Goal: Task Accomplishment & Management: Use online tool/utility

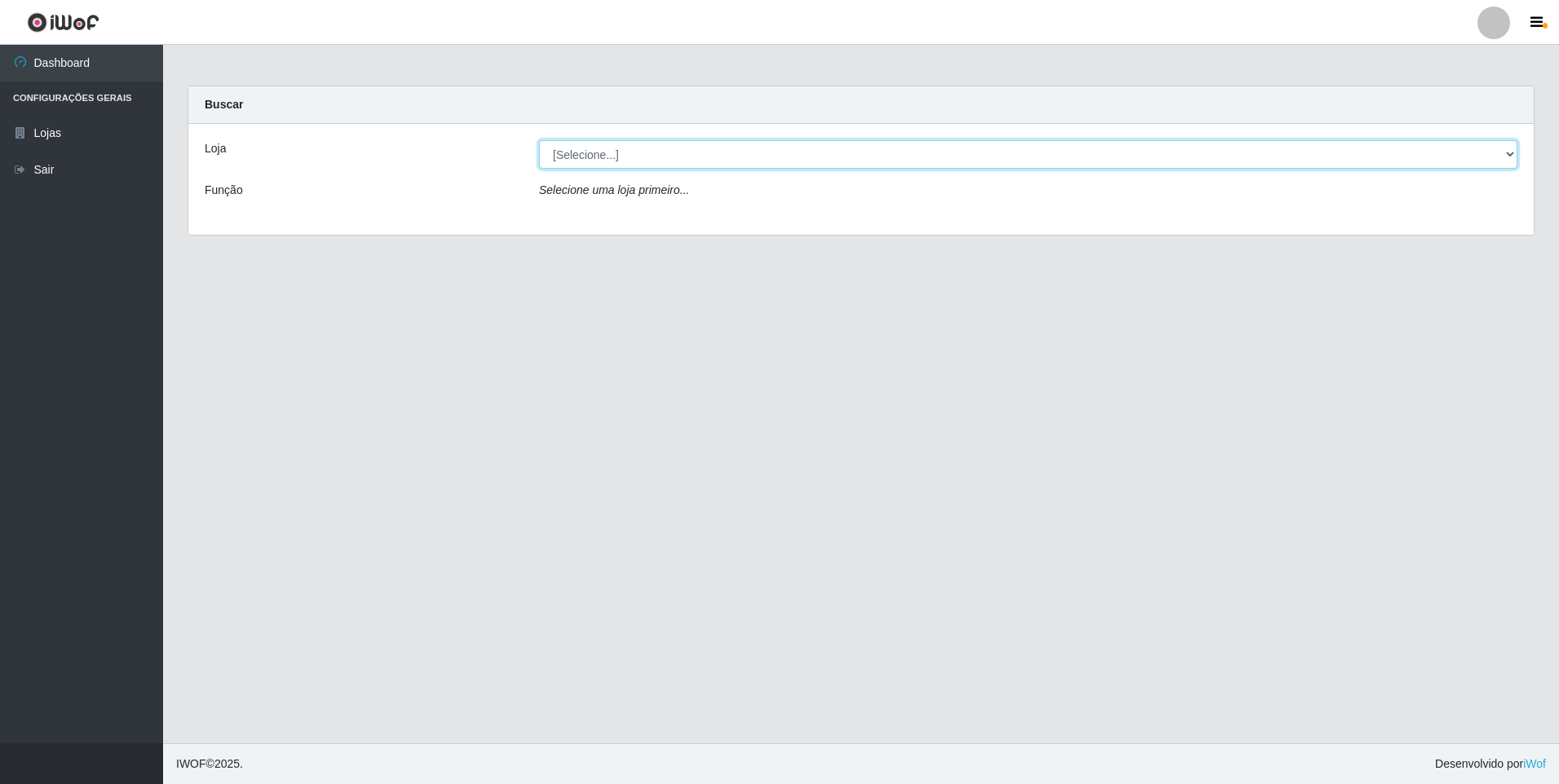
click at [1507, 148] on select "[Selecione...] Extrabom - Loja 01 Centro de Distribuição" at bounding box center [1028, 154] width 979 height 28
select select "435"
click at [539, 140] on select "[Selecione...] Extrabom - Loja 01 Centro de Distribuição" at bounding box center [1028, 154] width 979 height 28
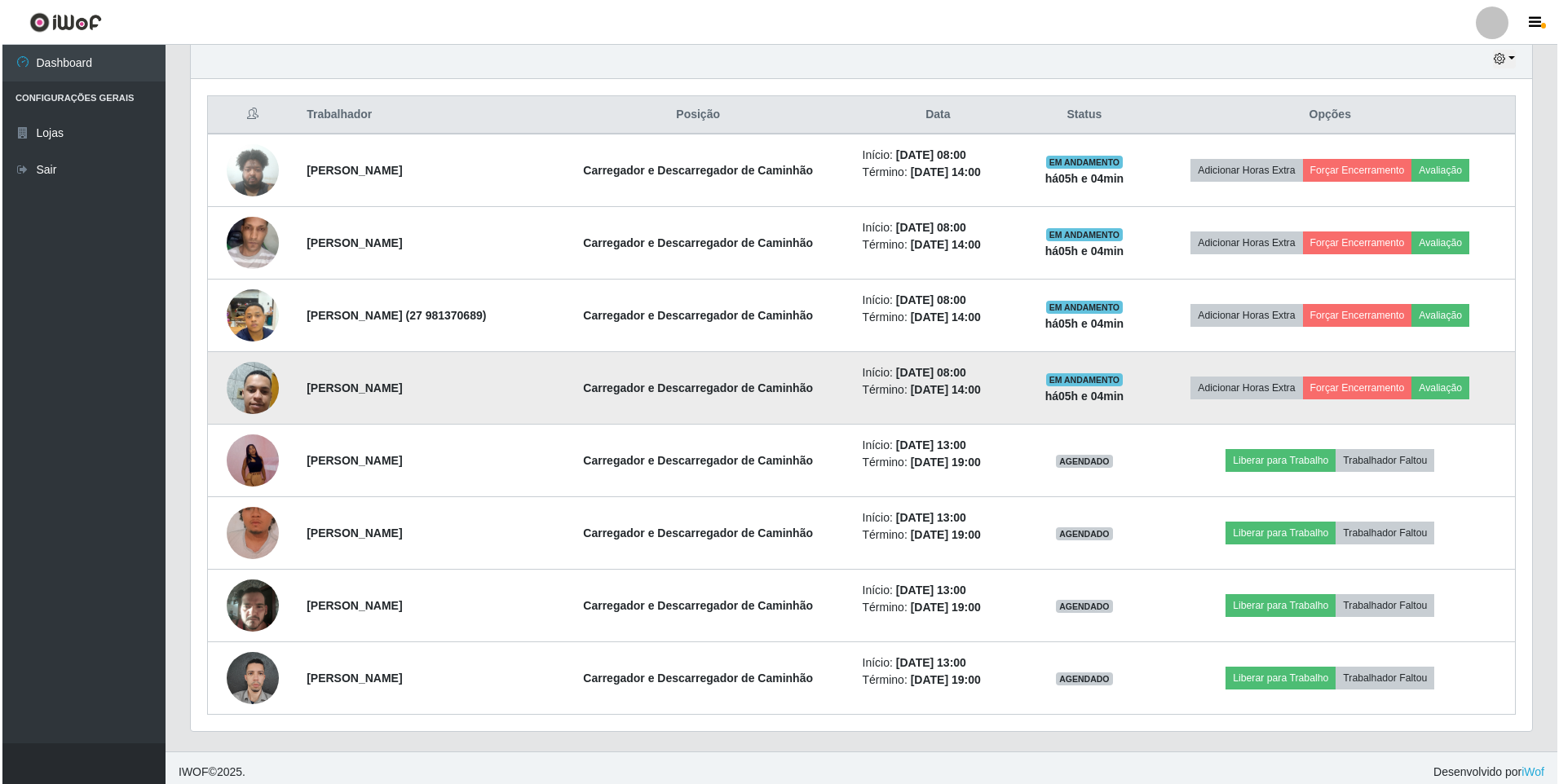
scroll to position [588, 0]
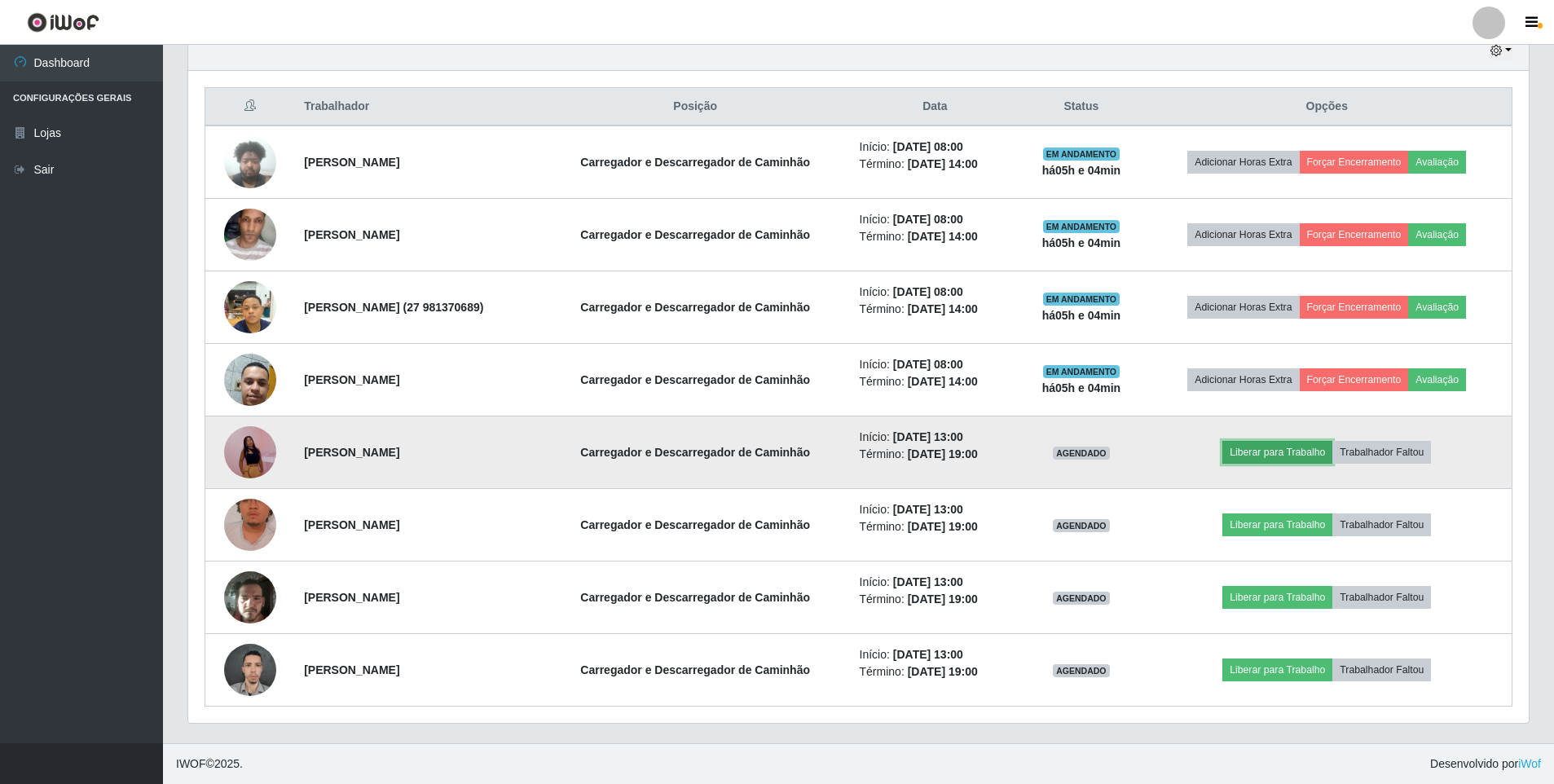
click at [1255, 452] on button "Liberar para Trabalho" at bounding box center [1278, 452] width 110 height 22
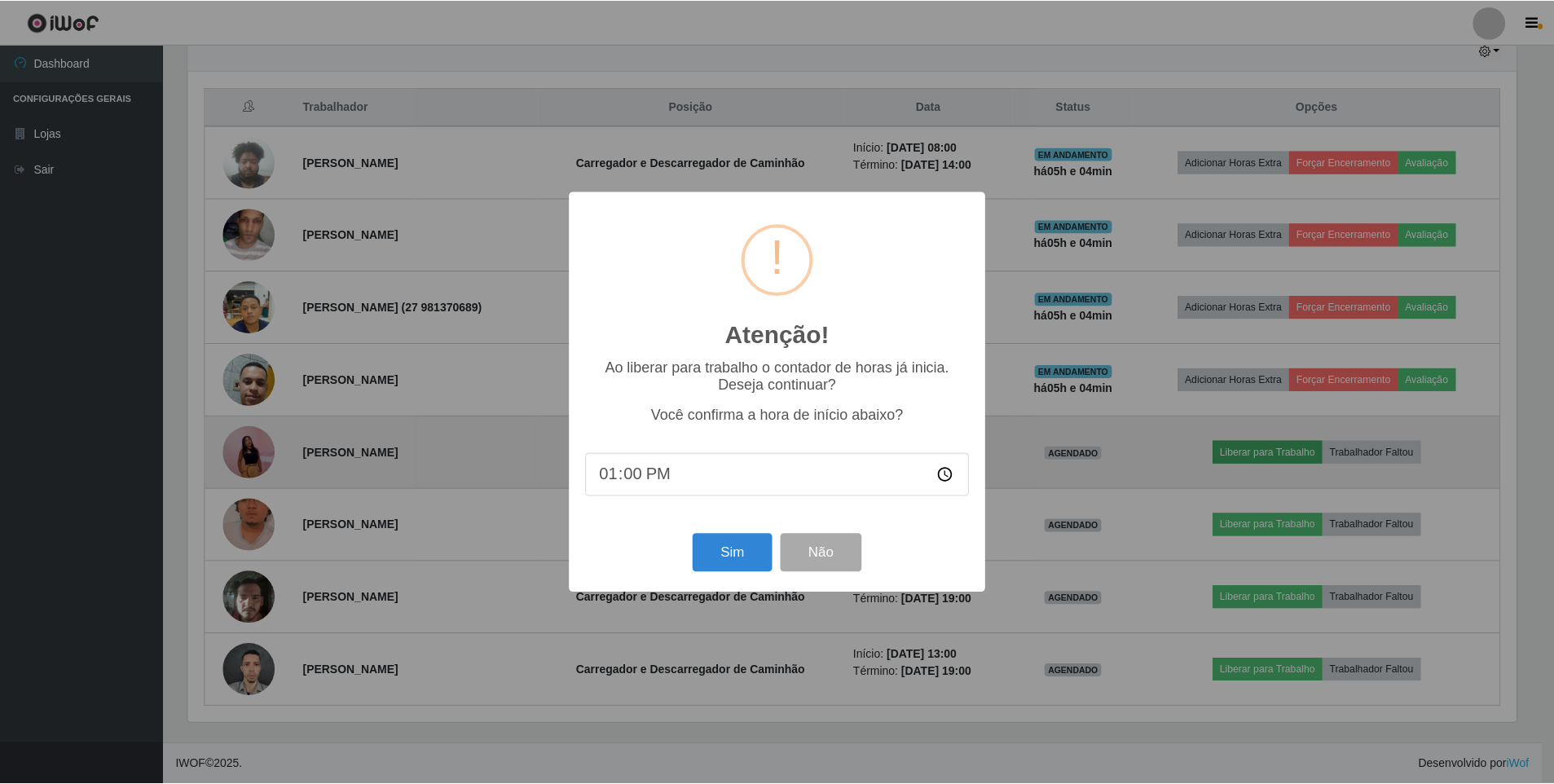
scroll to position [338, 1333]
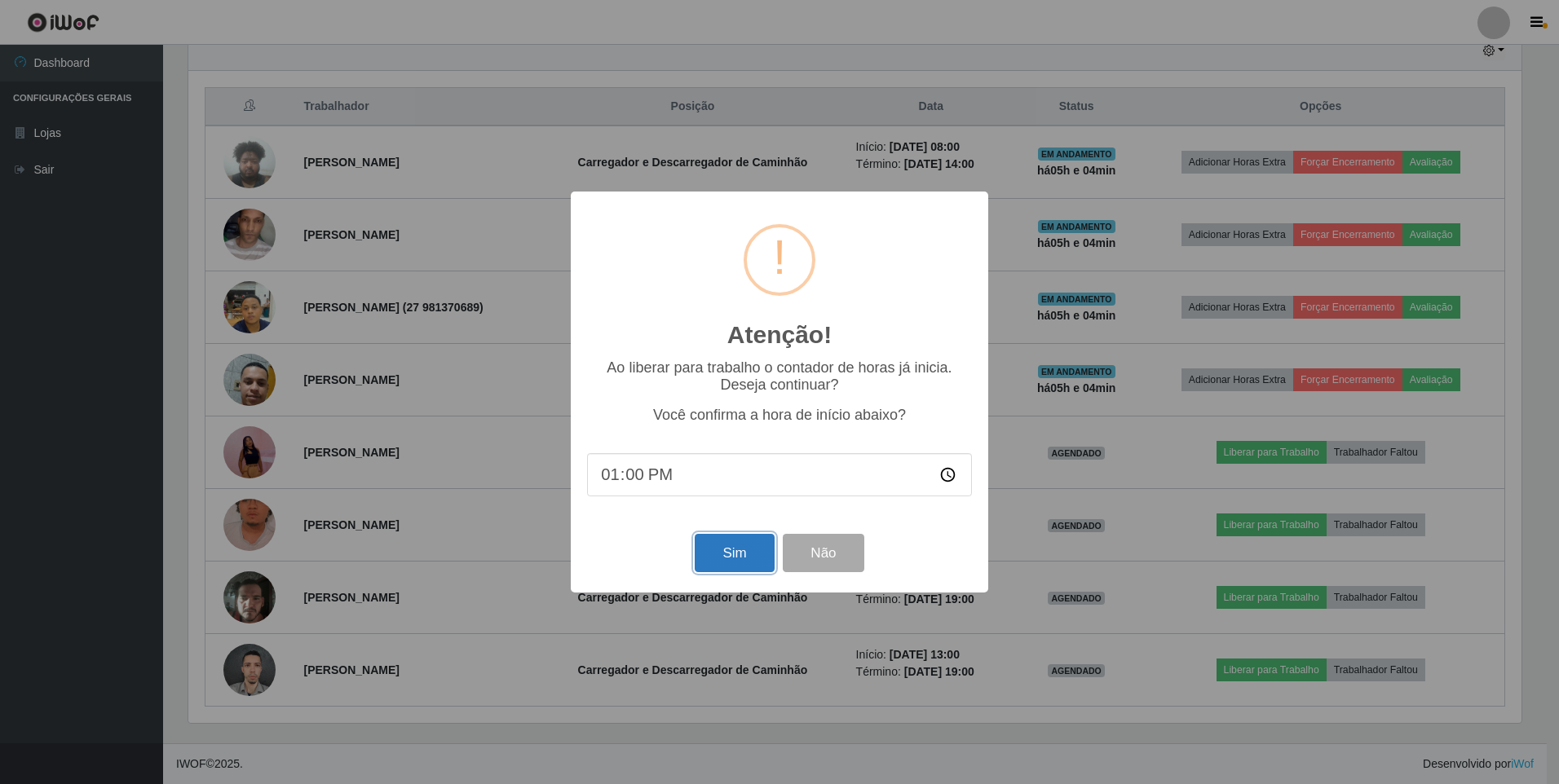
click at [710, 561] on button "Sim" at bounding box center [734, 553] width 79 height 38
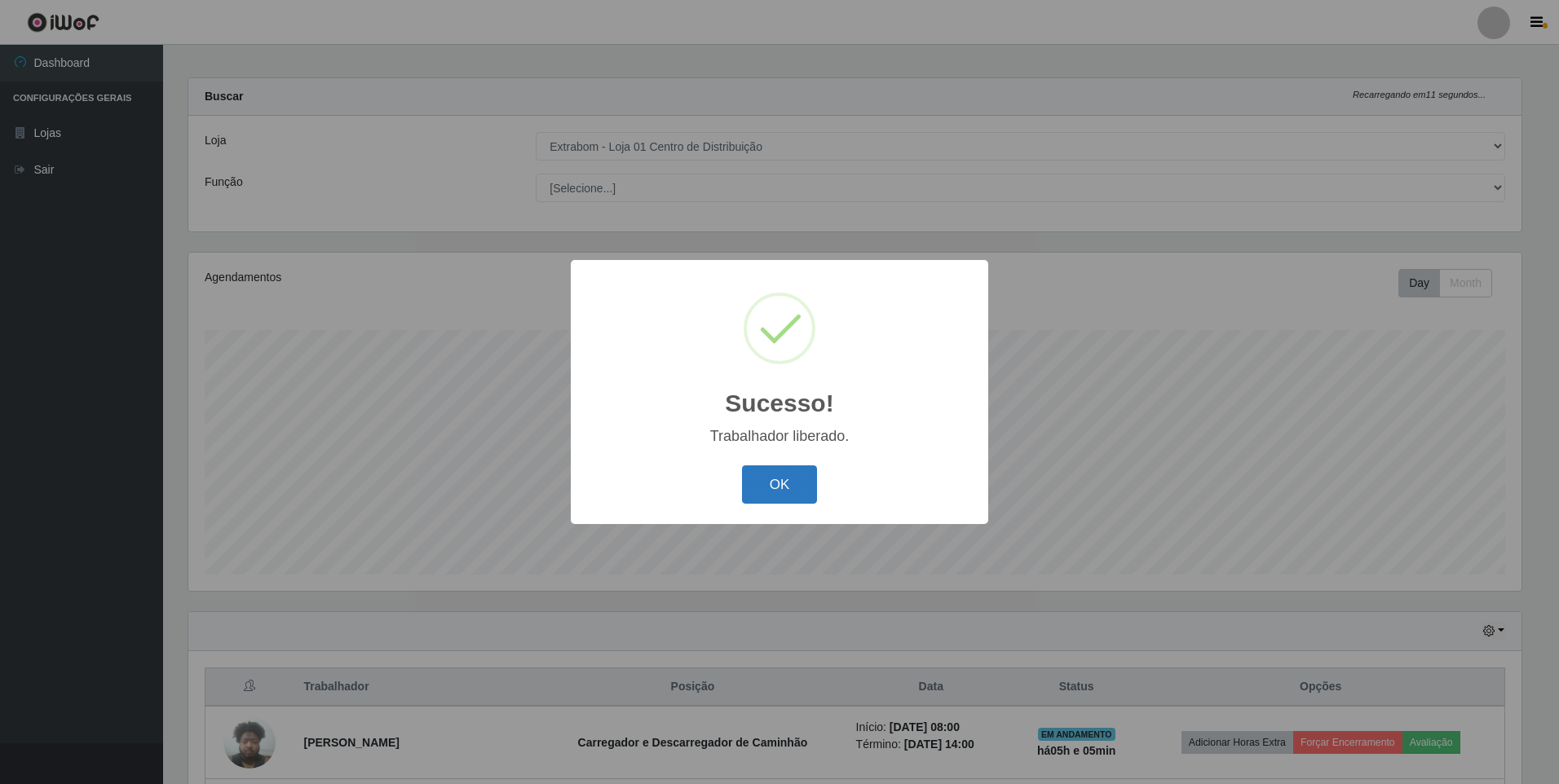
click at [788, 492] on button "OK" at bounding box center [780, 484] width 76 height 38
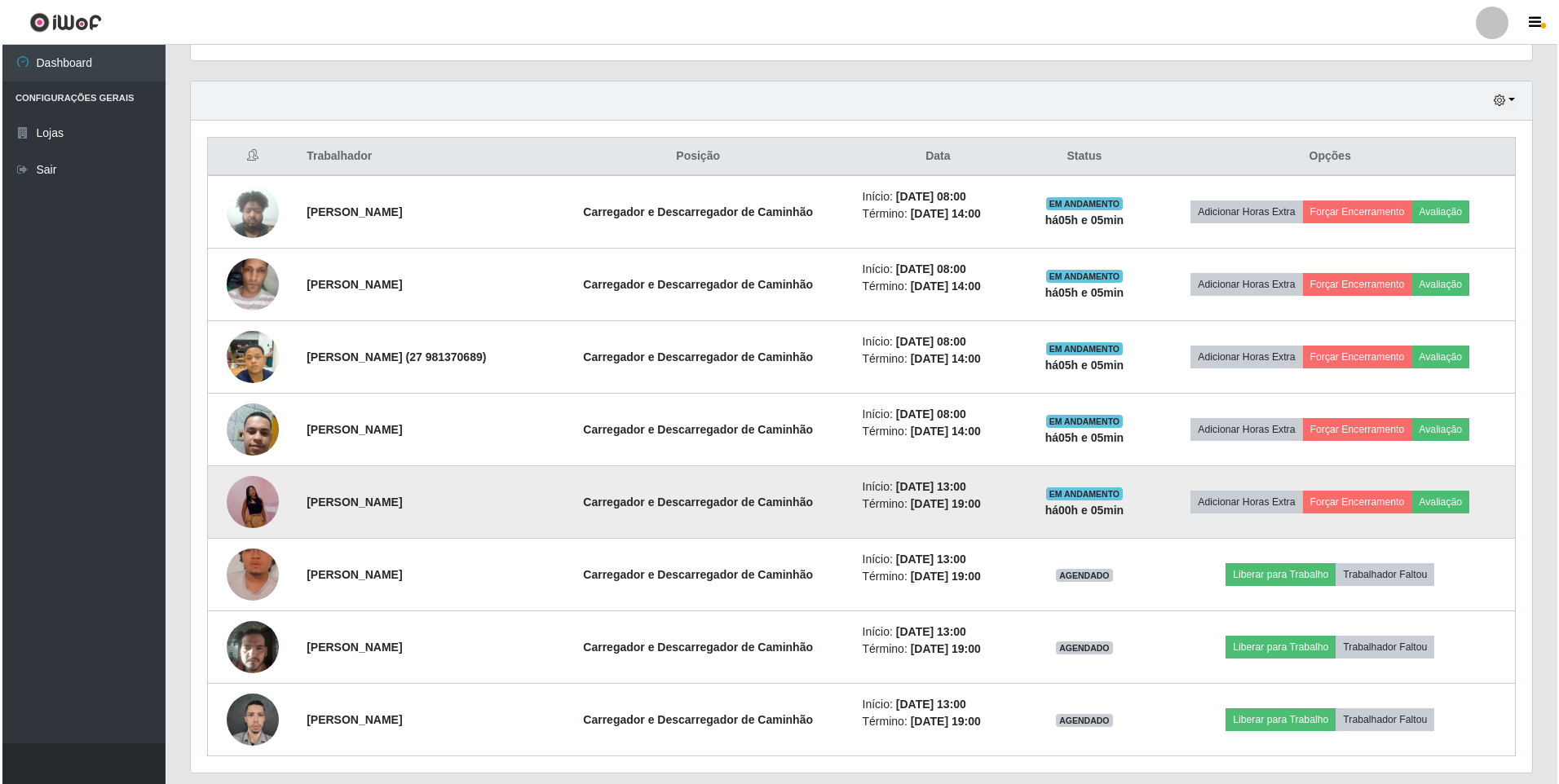
scroll to position [578, 0]
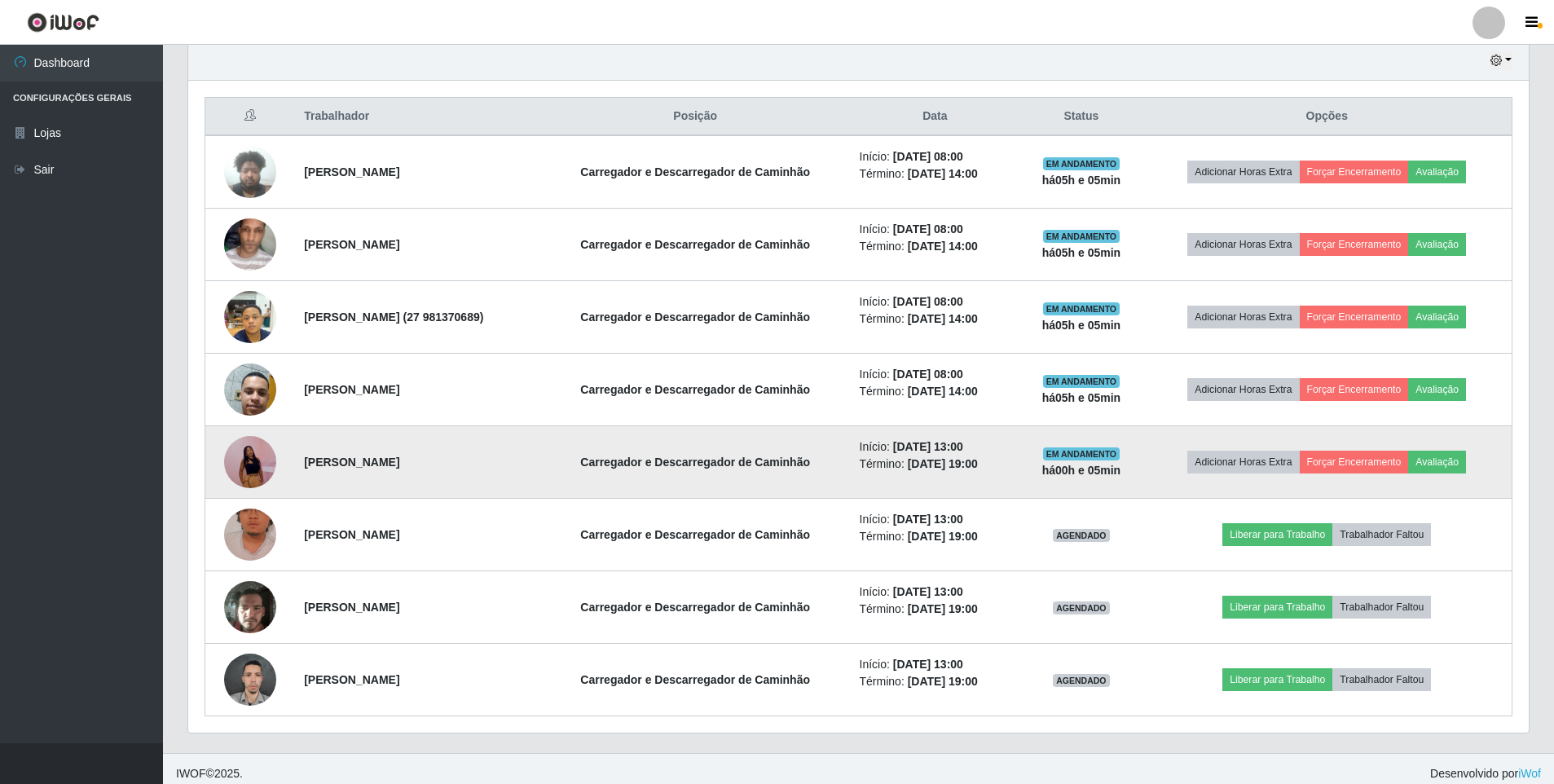
click at [1354, 449] on td "Adicionar Horas Extra Forçar Encerramento Avaliação" at bounding box center [1328, 462] width 370 height 72
click at [1354, 454] on button "Forçar Encerramento" at bounding box center [1354, 462] width 109 height 22
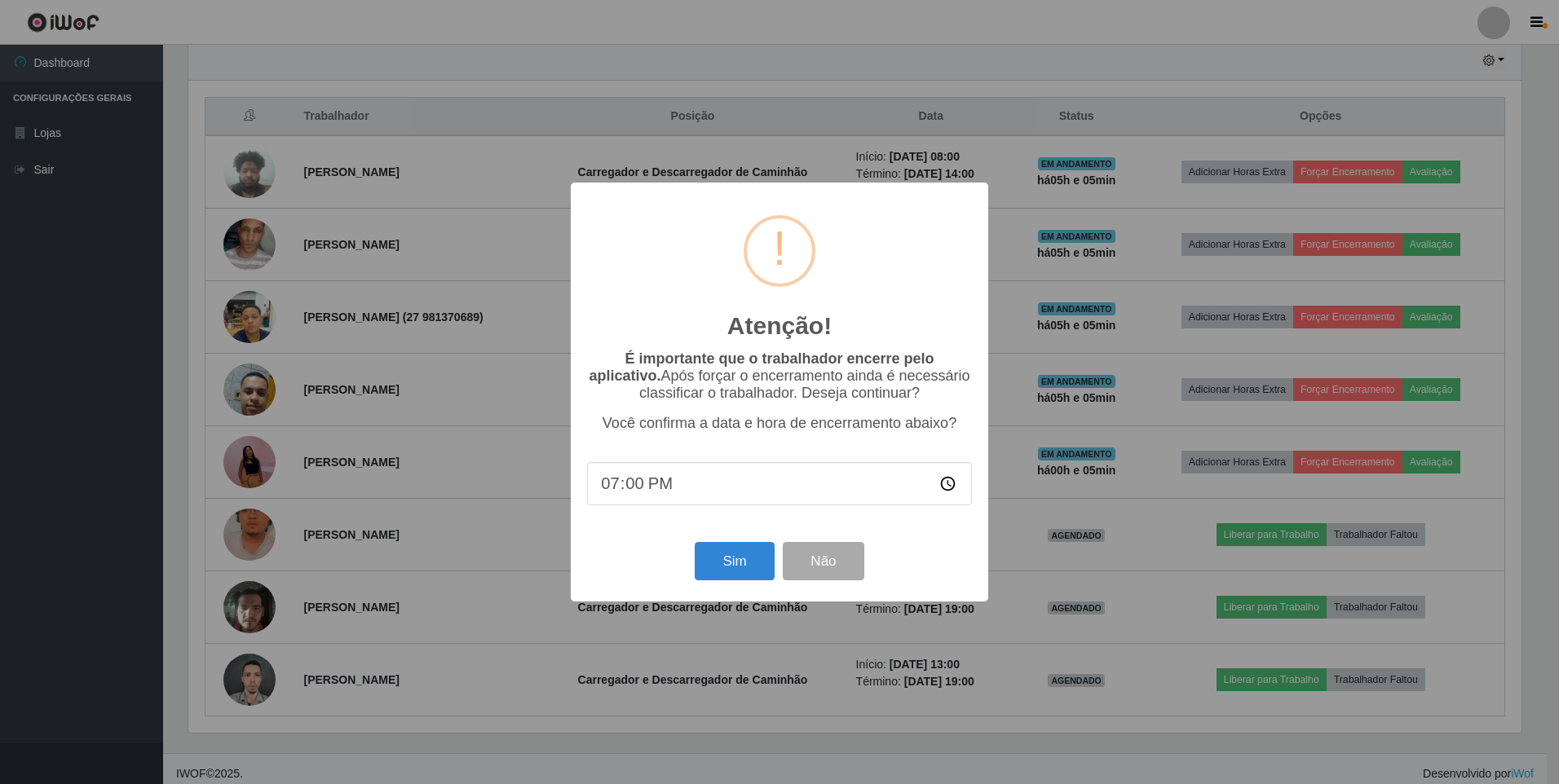
click at [605, 486] on input "19:00" at bounding box center [780, 484] width 385 height 43
click at [944, 486] on input "19:00" at bounding box center [780, 484] width 385 height 43
click at [637, 495] on input "13:00" at bounding box center [780, 484] width 385 height 43
drag, startPoint x: 942, startPoint y: 491, endPoint x: 932, endPoint y: 492, distance: 10.0
click at [942, 490] on input "13:00" at bounding box center [780, 484] width 385 height 43
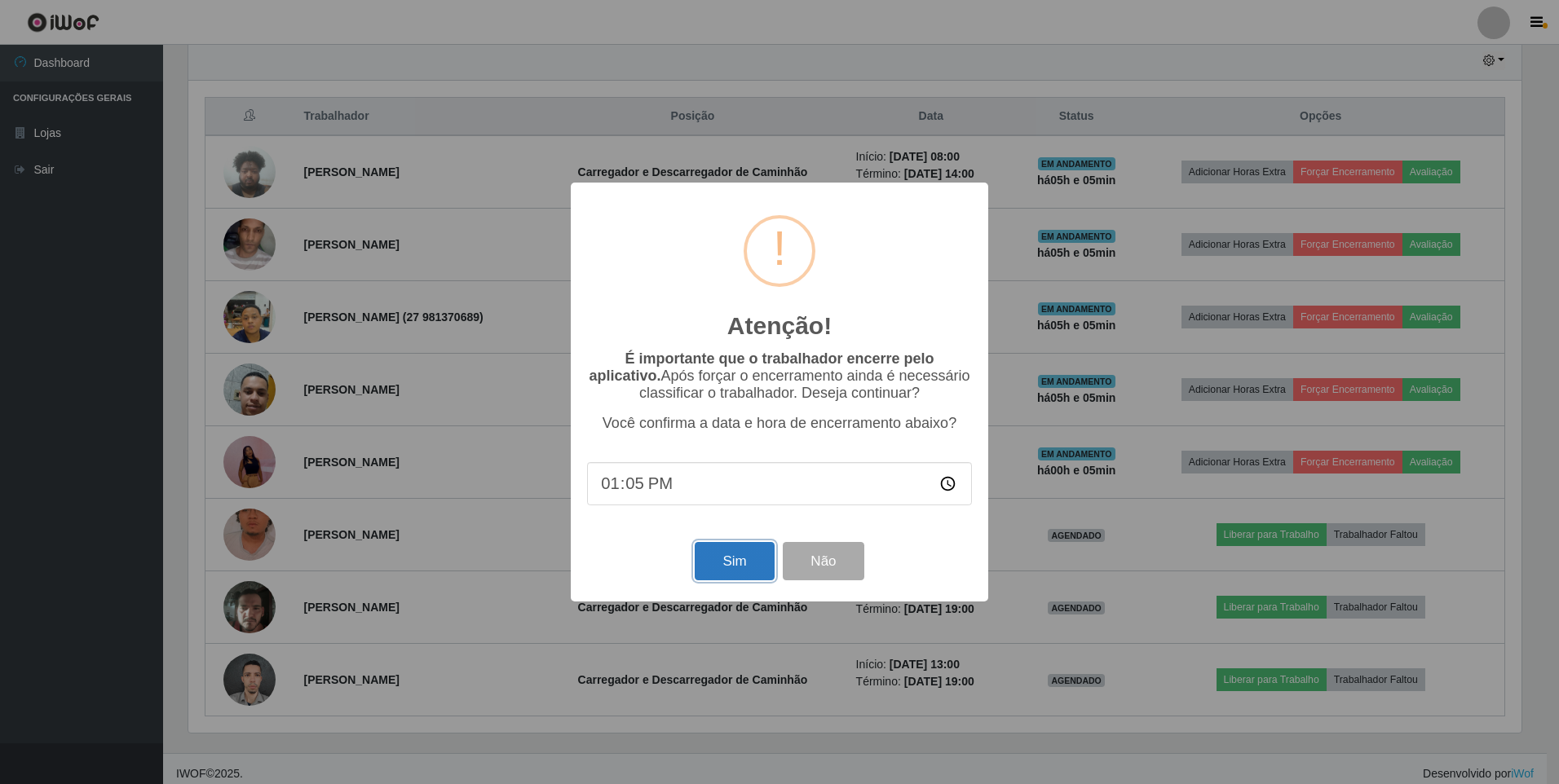
type input "13:05"
click at [744, 573] on button "Sim" at bounding box center [734, 561] width 79 height 38
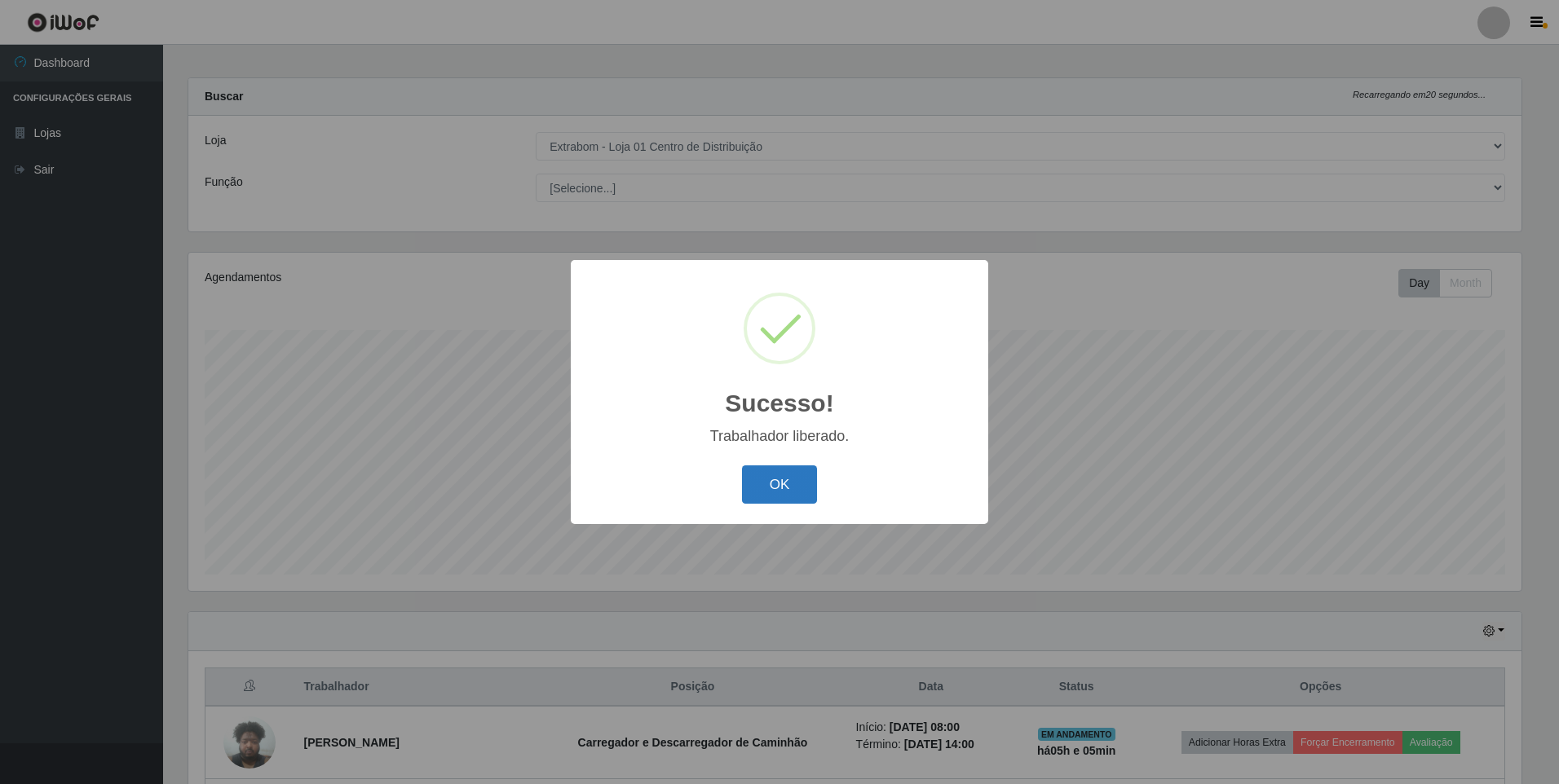
click at [778, 492] on button "OK" at bounding box center [780, 484] width 76 height 38
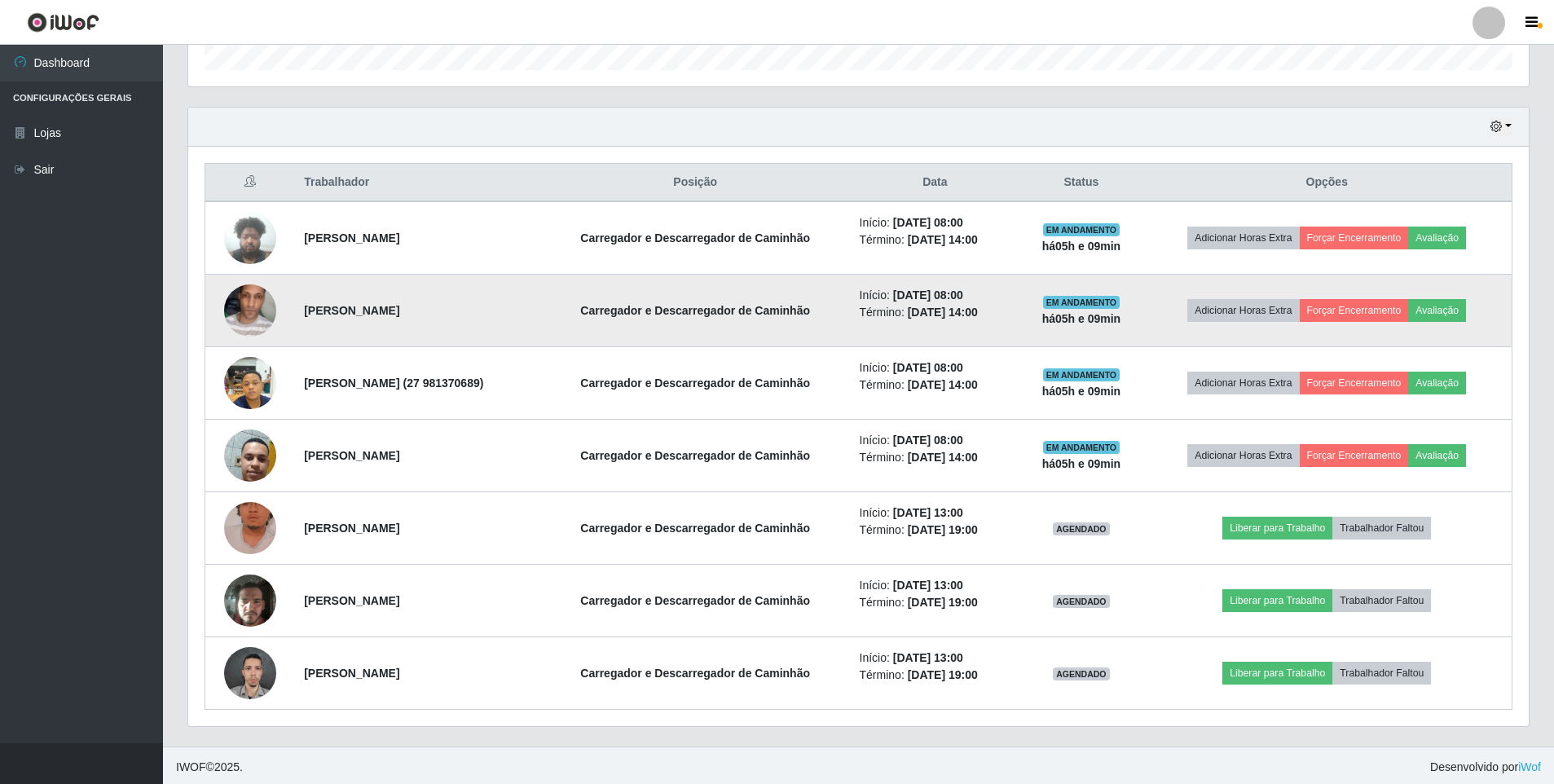
scroll to position [516, 0]
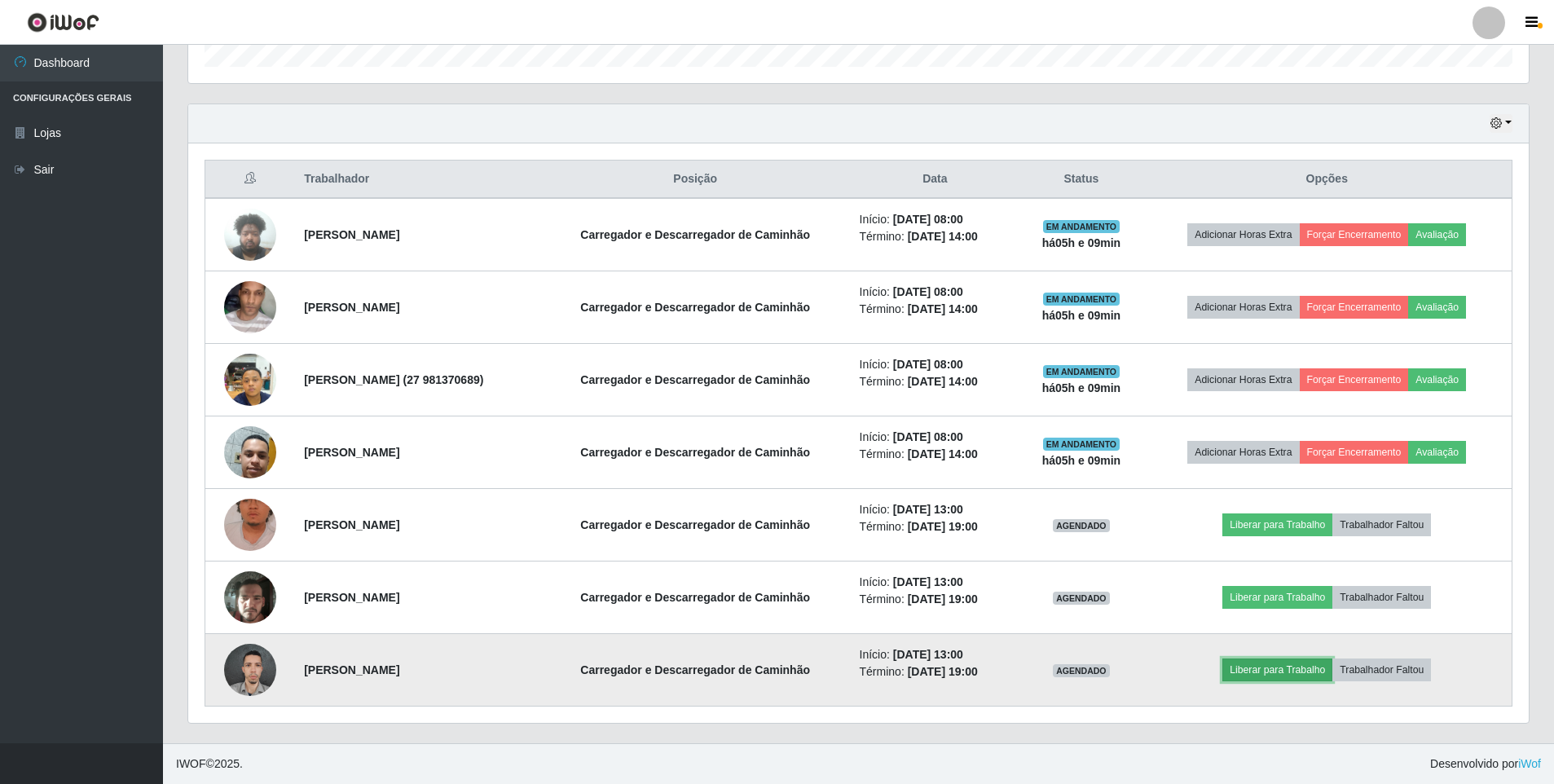
click at [1303, 672] on button "Liberar para Trabalho" at bounding box center [1278, 669] width 110 height 22
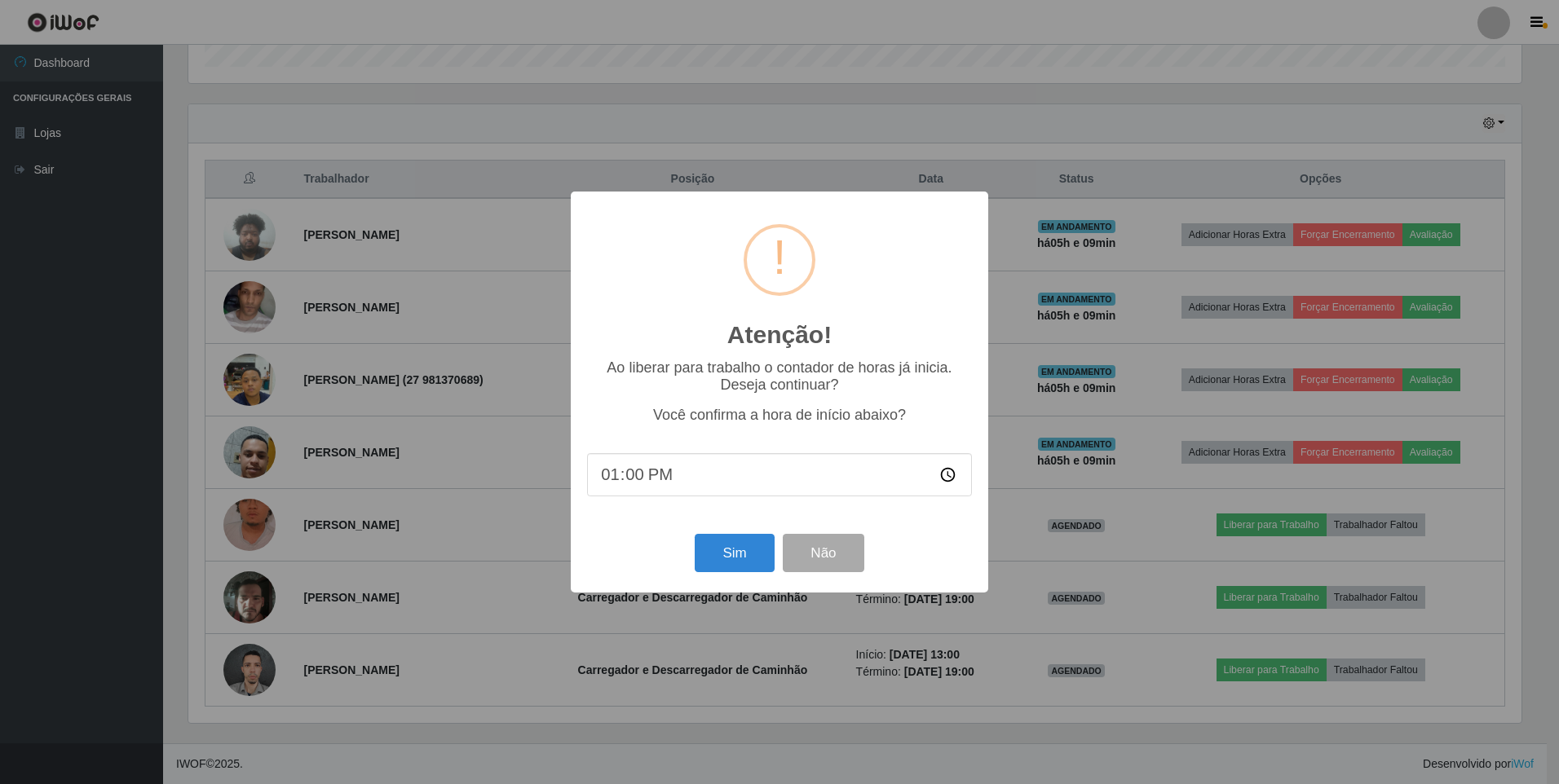
click at [638, 479] on input "13:00" at bounding box center [780, 474] width 385 height 43
click at [943, 475] on input "13:00" at bounding box center [780, 474] width 385 height 43
type input "13:10"
click at [733, 549] on button "Sim" at bounding box center [734, 553] width 79 height 38
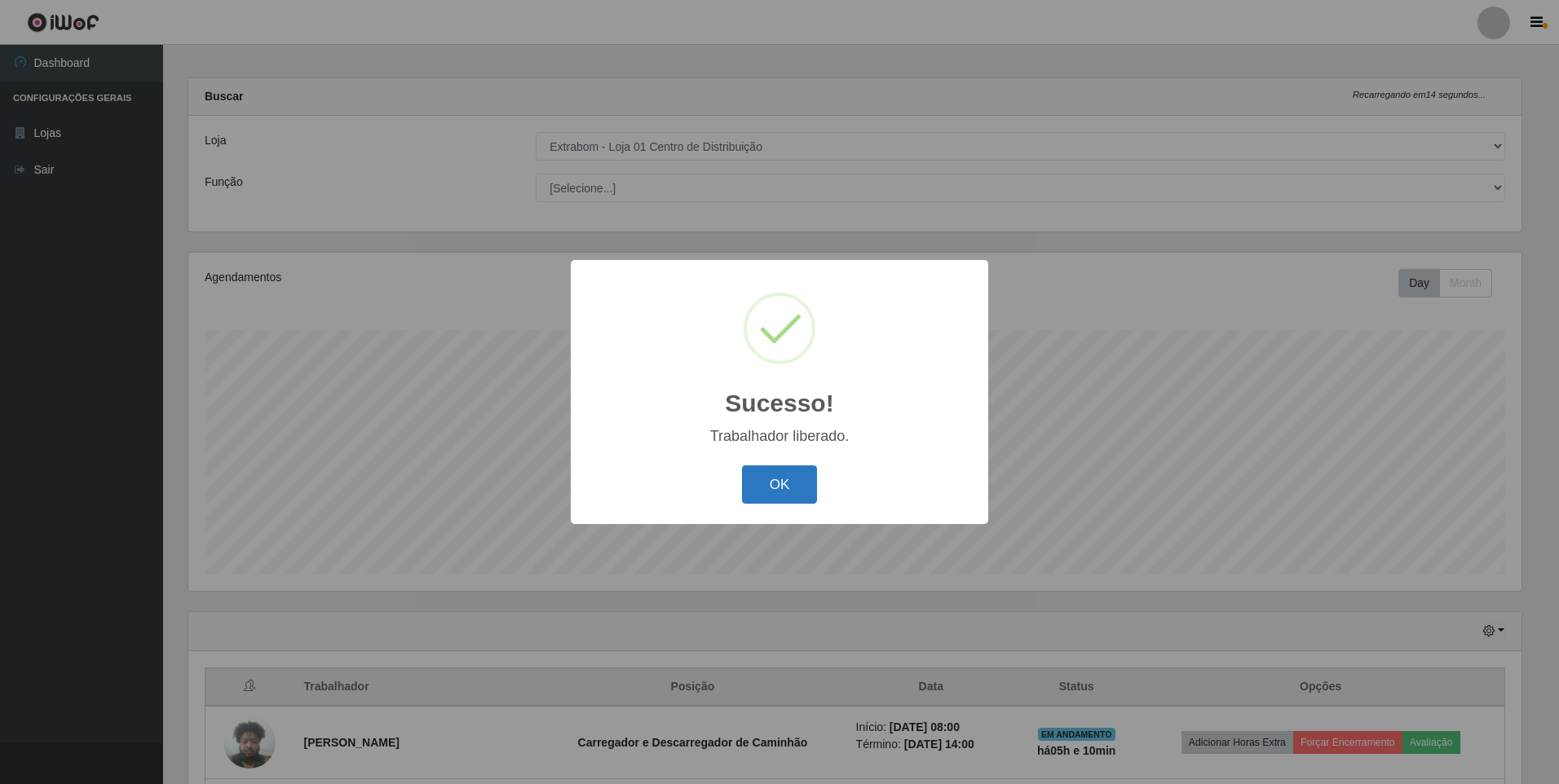
click at [792, 490] on button "OK" at bounding box center [780, 484] width 76 height 38
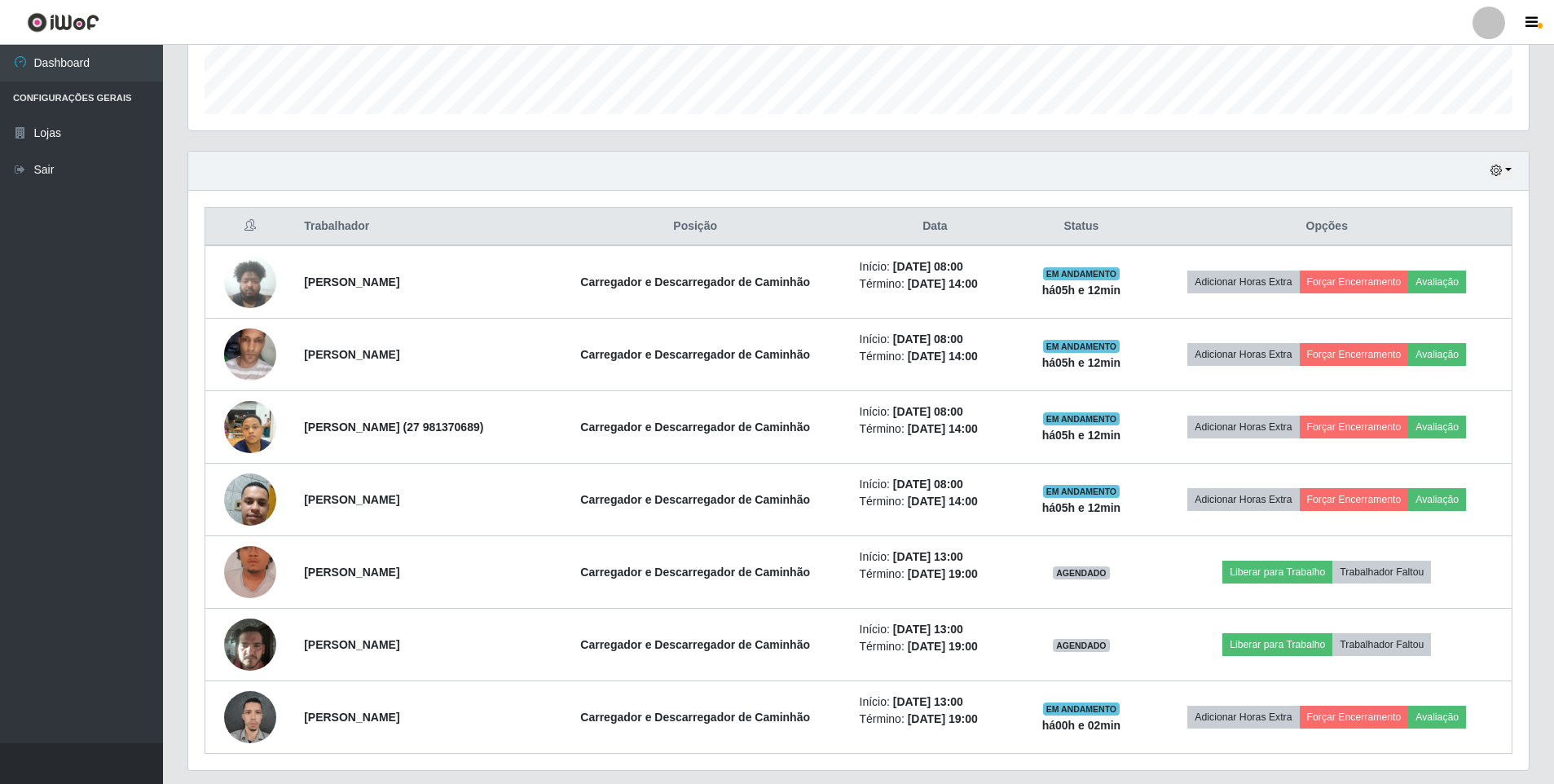
scroll to position [516, 0]
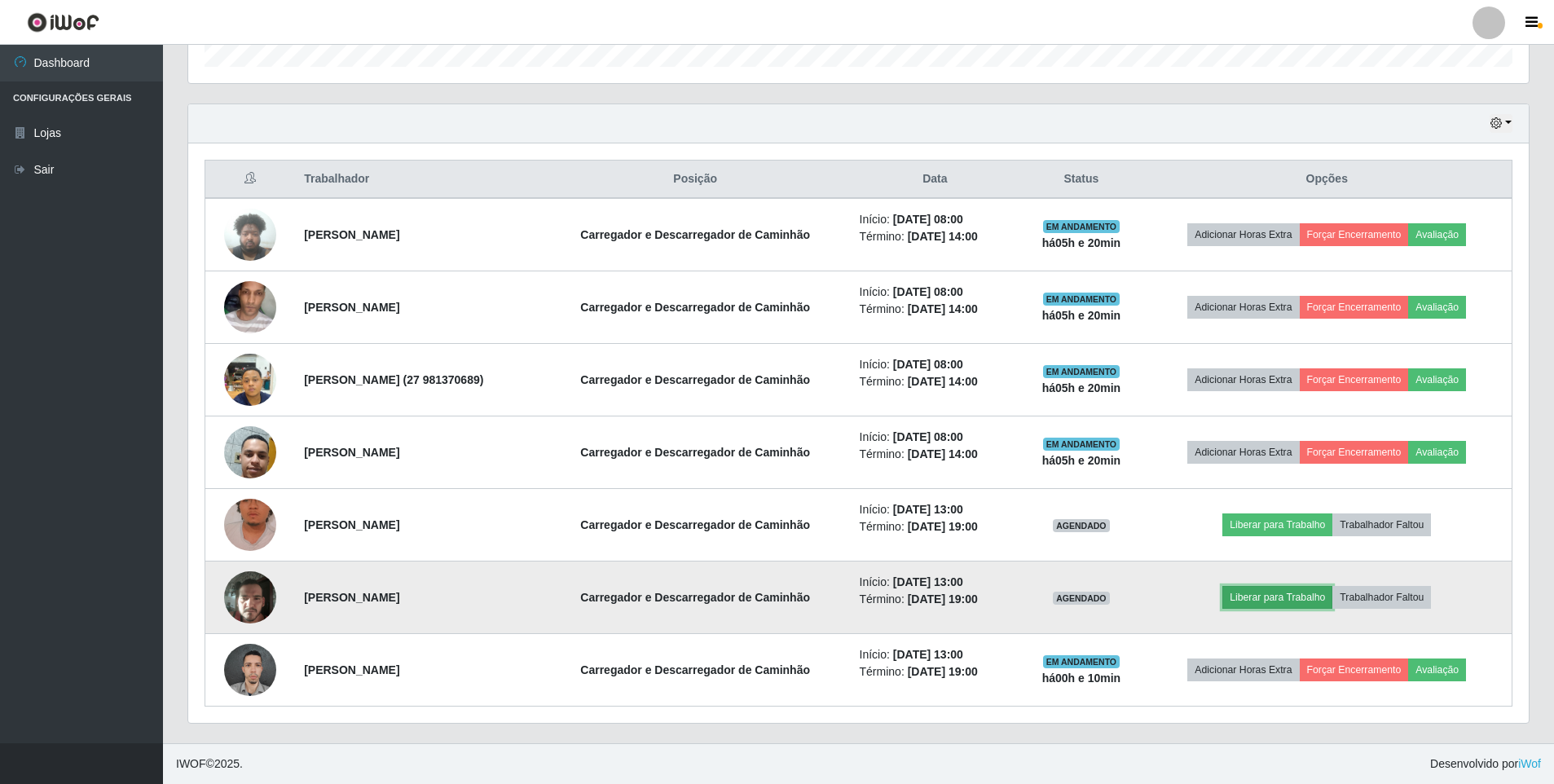
click at [1283, 595] on button "Liberar para Trabalho" at bounding box center [1278, 597] width 110 height 22
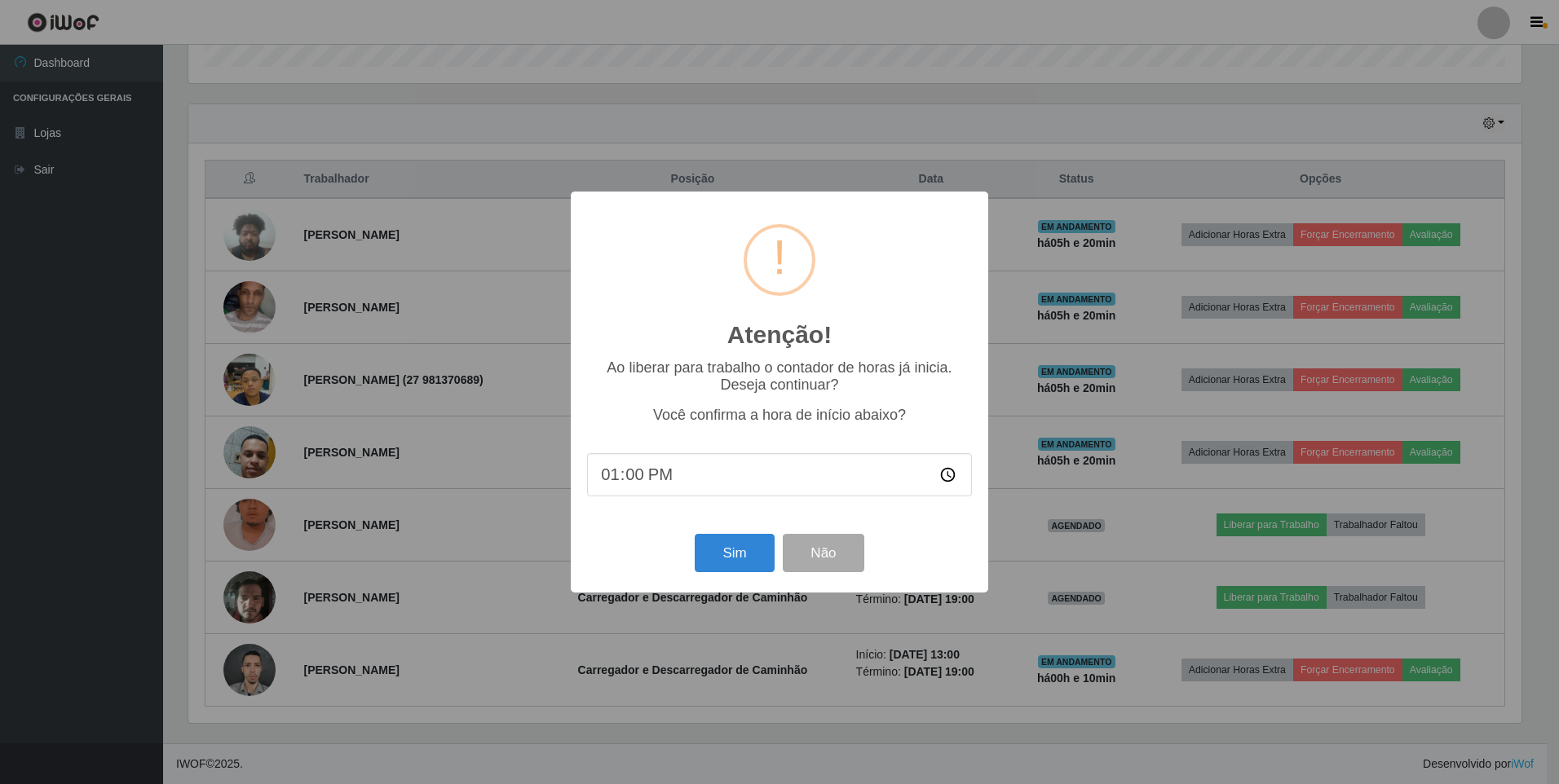
click at [635, 481] on input "13:00" at bounding box center [780, 474] width 385 height 43
click at [946, 479] on input "13:00" at bounding box center [780, 474] width 385 height 43
type input "13:20"
click at [743, 553] on button "Sim" at bounding box center [734, 553] width 79 height 38
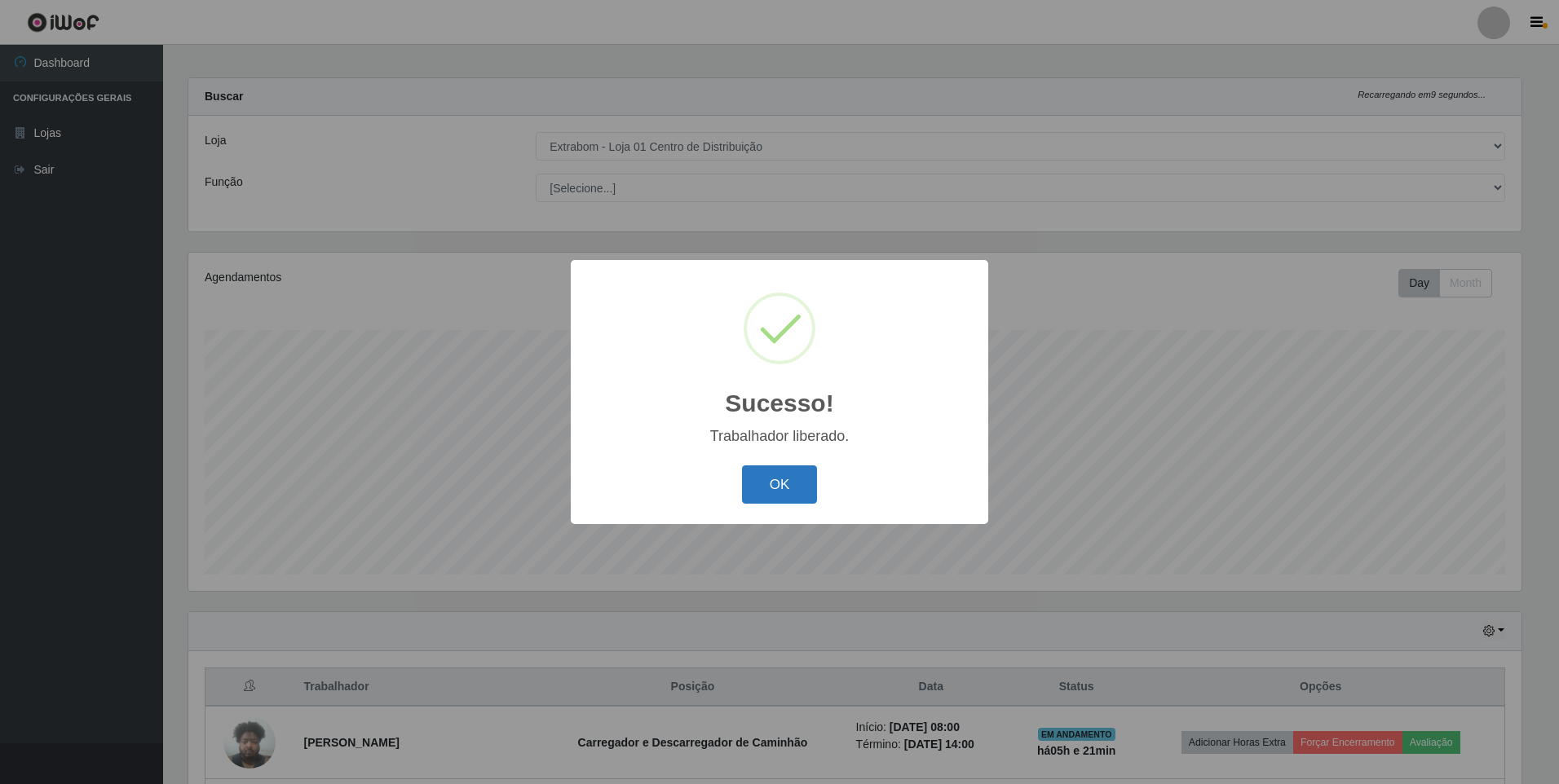
click at [765, 501] on button "OK" at bounding box center [780, 484] width 76 height 38
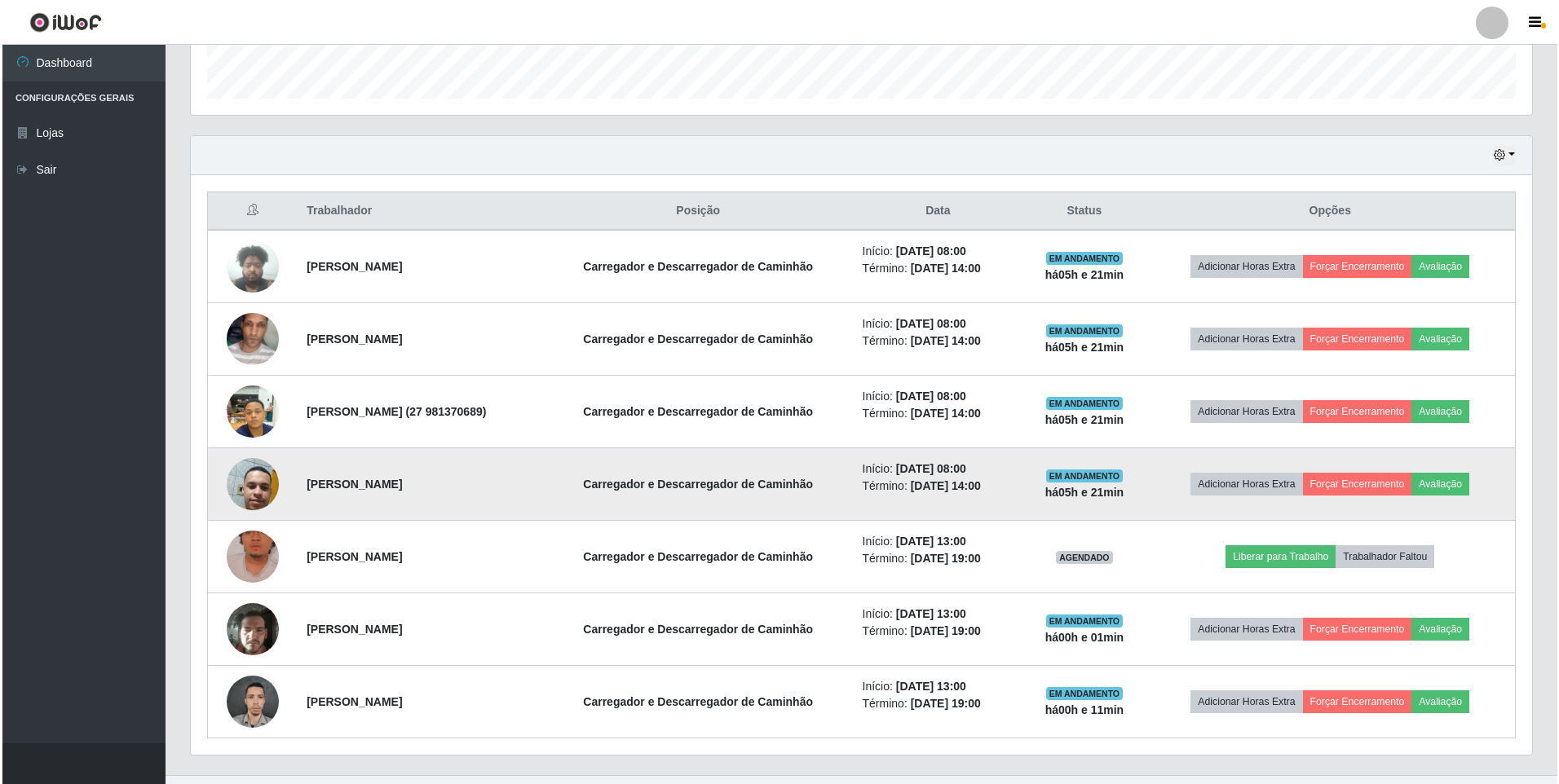
scroll to position [497, 0]
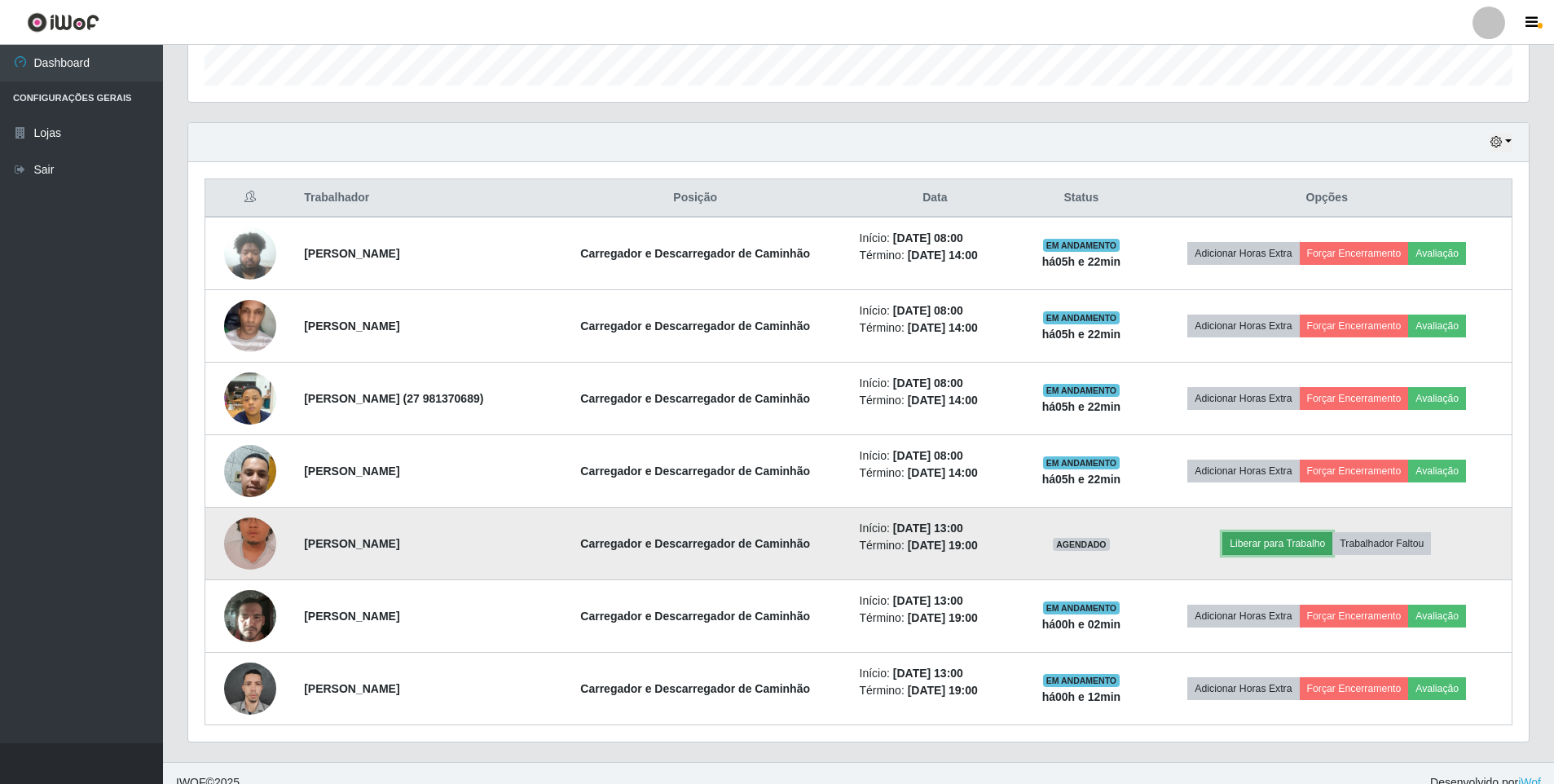
click at [1301, 543] on button "Liberar para Trabalho" at bounding box center [1278, 543] width 110 height 22
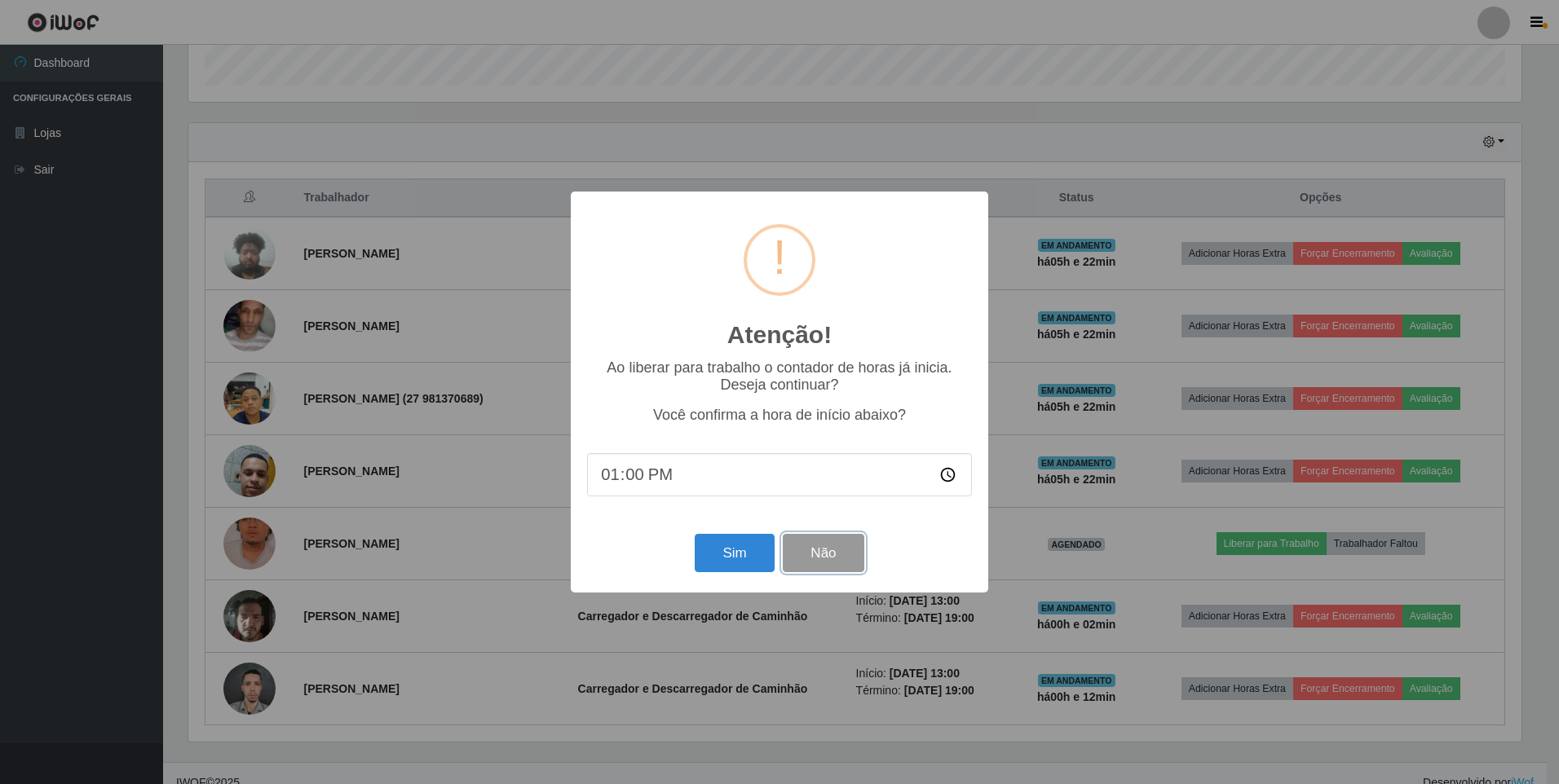
click at [836, 569] on button "Não" at bounding box center [823, 553] width 81 height 38
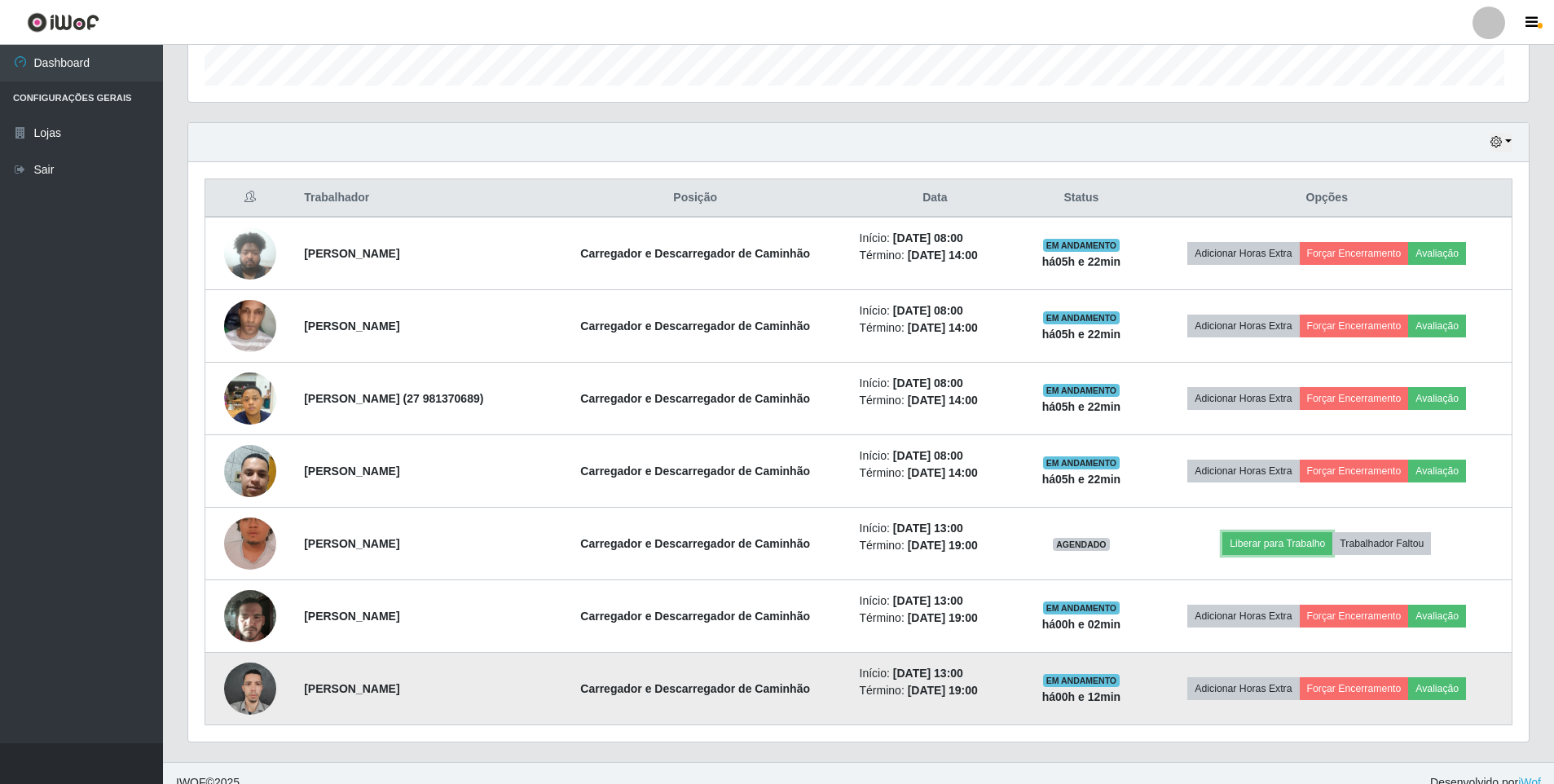
scroll to position [338, 1341]
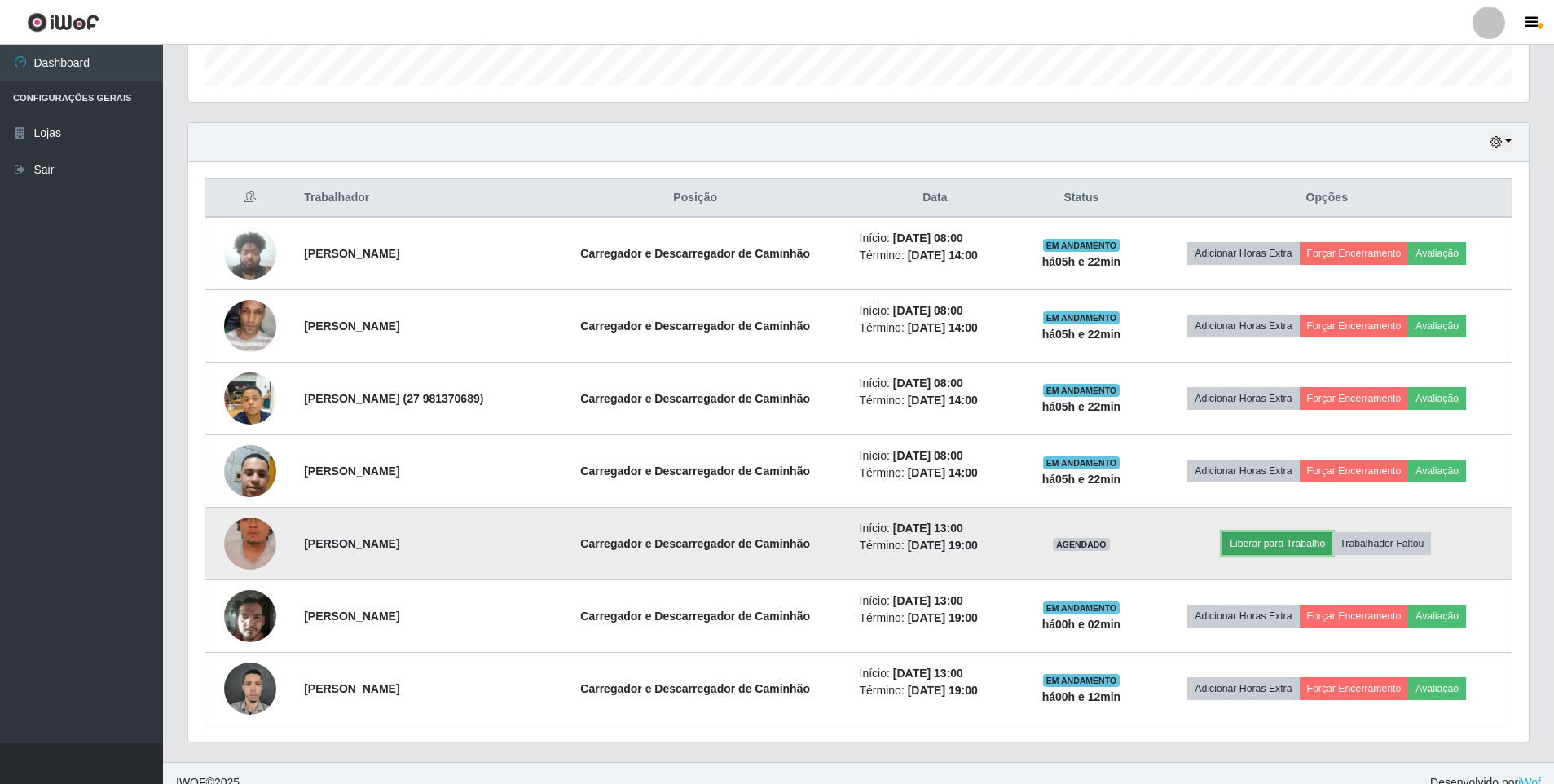
click at [1281, 543] on button "Liberar para Trabalho" at bounding box center [1278, 543] width 110 height 22
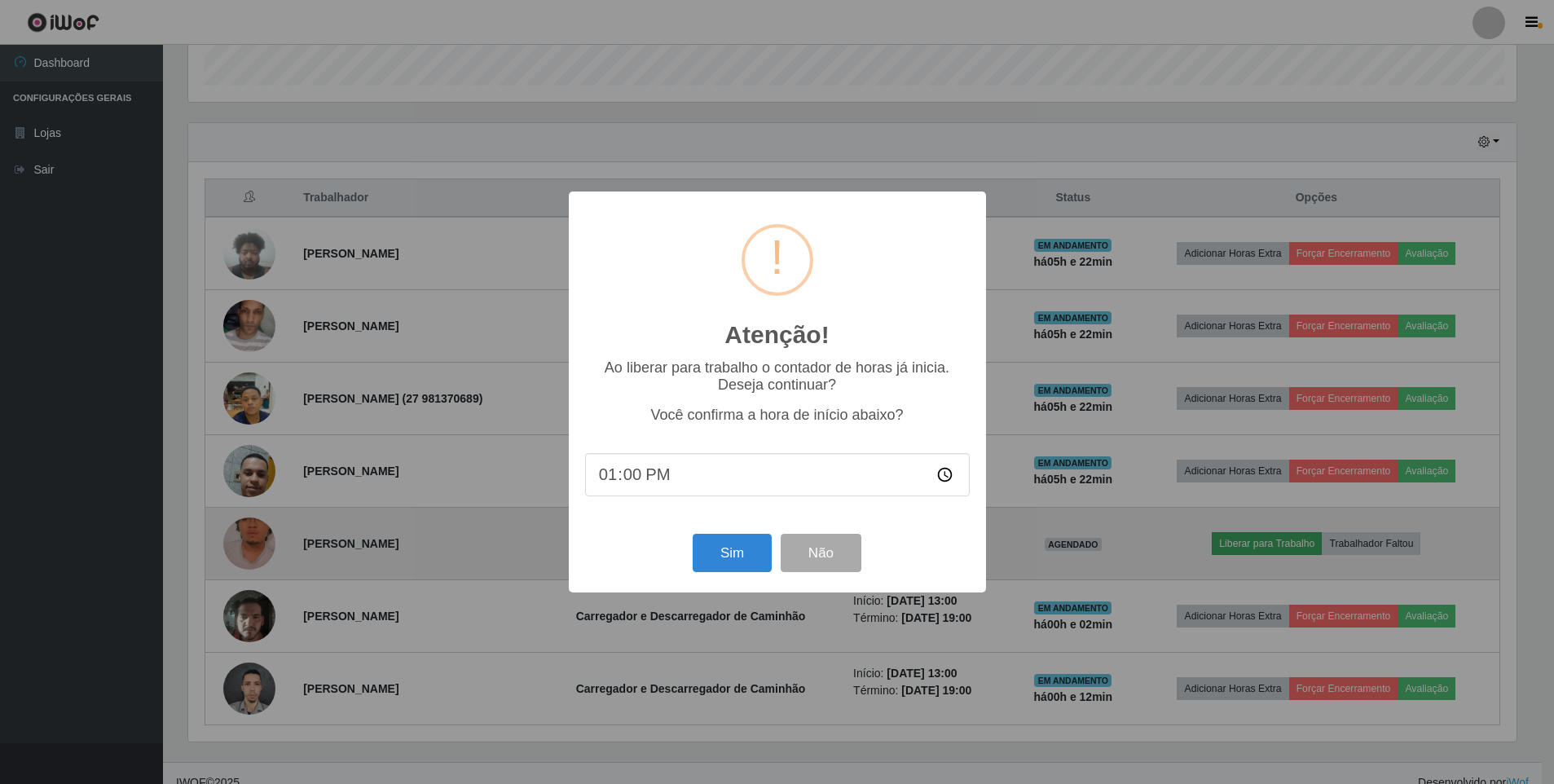
scroll to position [338, 1333]
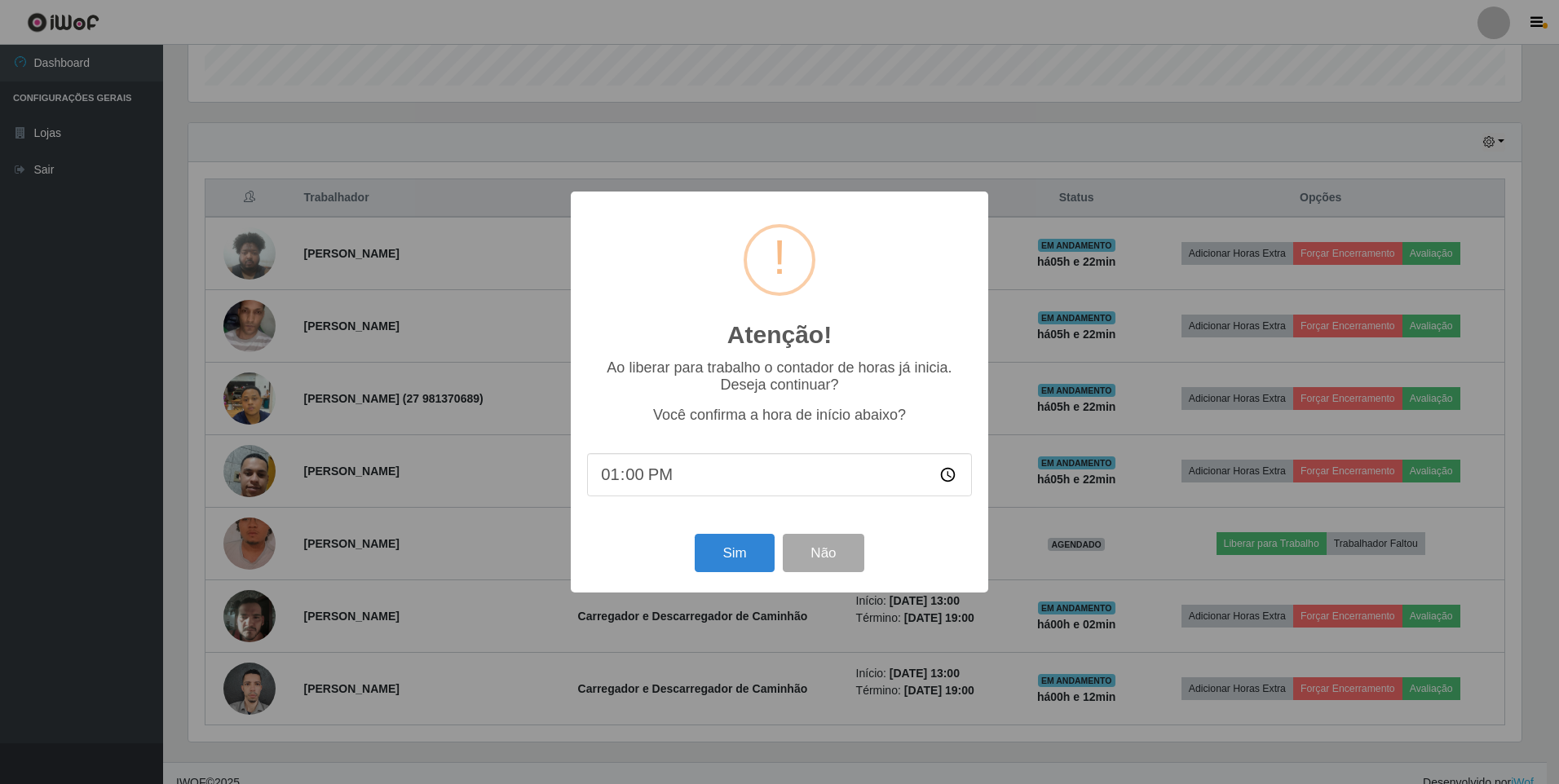
click at [630, 484] on input "13:00" at bounding box center [780, 474] width 385 height 43
click at [944, 482] on input "13:00" at bounding box center [780, 474] width 385 height 43
click at [632, 474] on input "13:00" at bounding box center [780, 474] width 385 height 43
click at [953, 476] on input "13:00" at bounding box center [780, 474] width 385 height 43
type input "13:15"
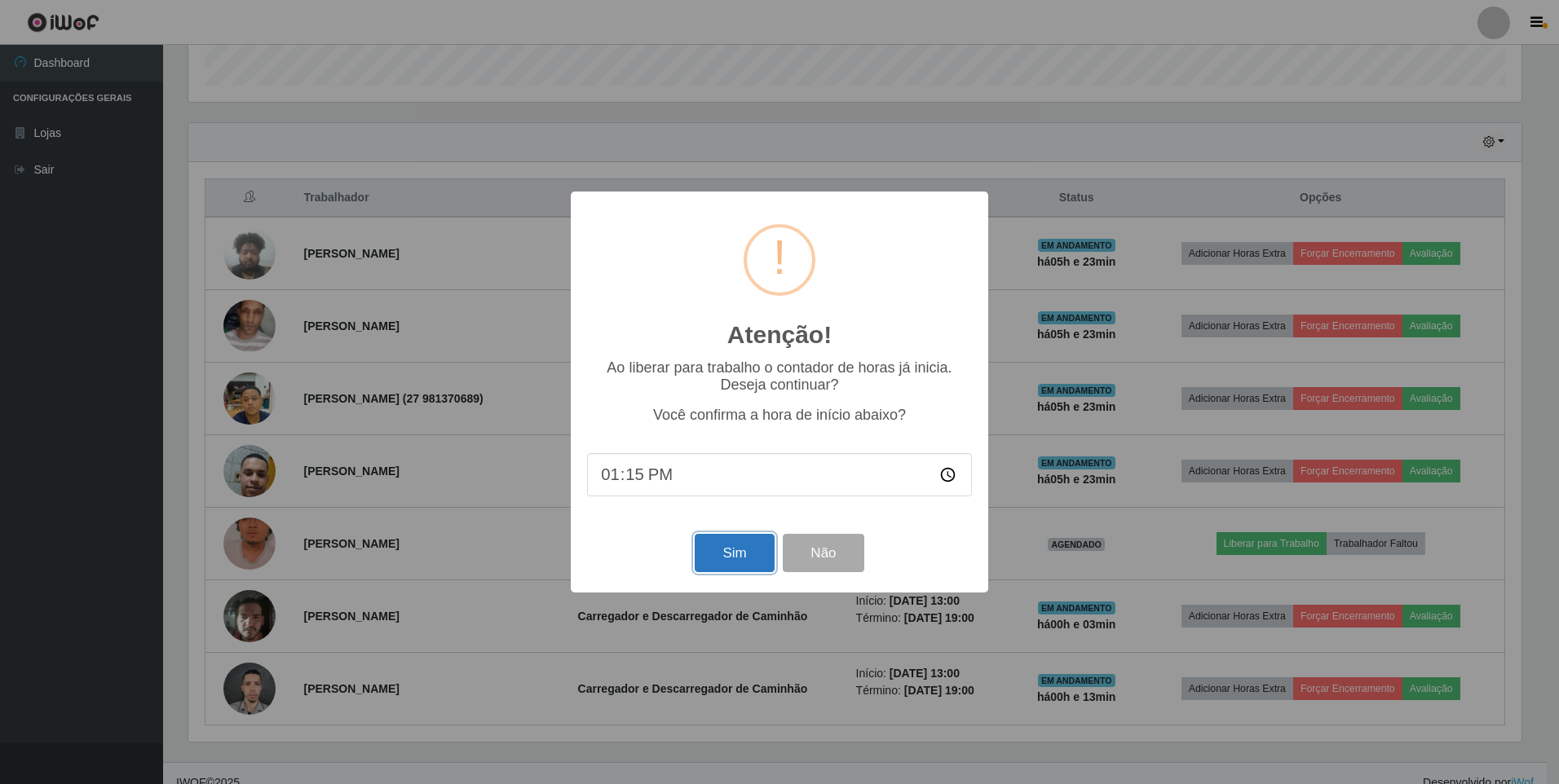
click at [754, 560] on button "Sim" at bounding box center [734, 553] width 79 height 38
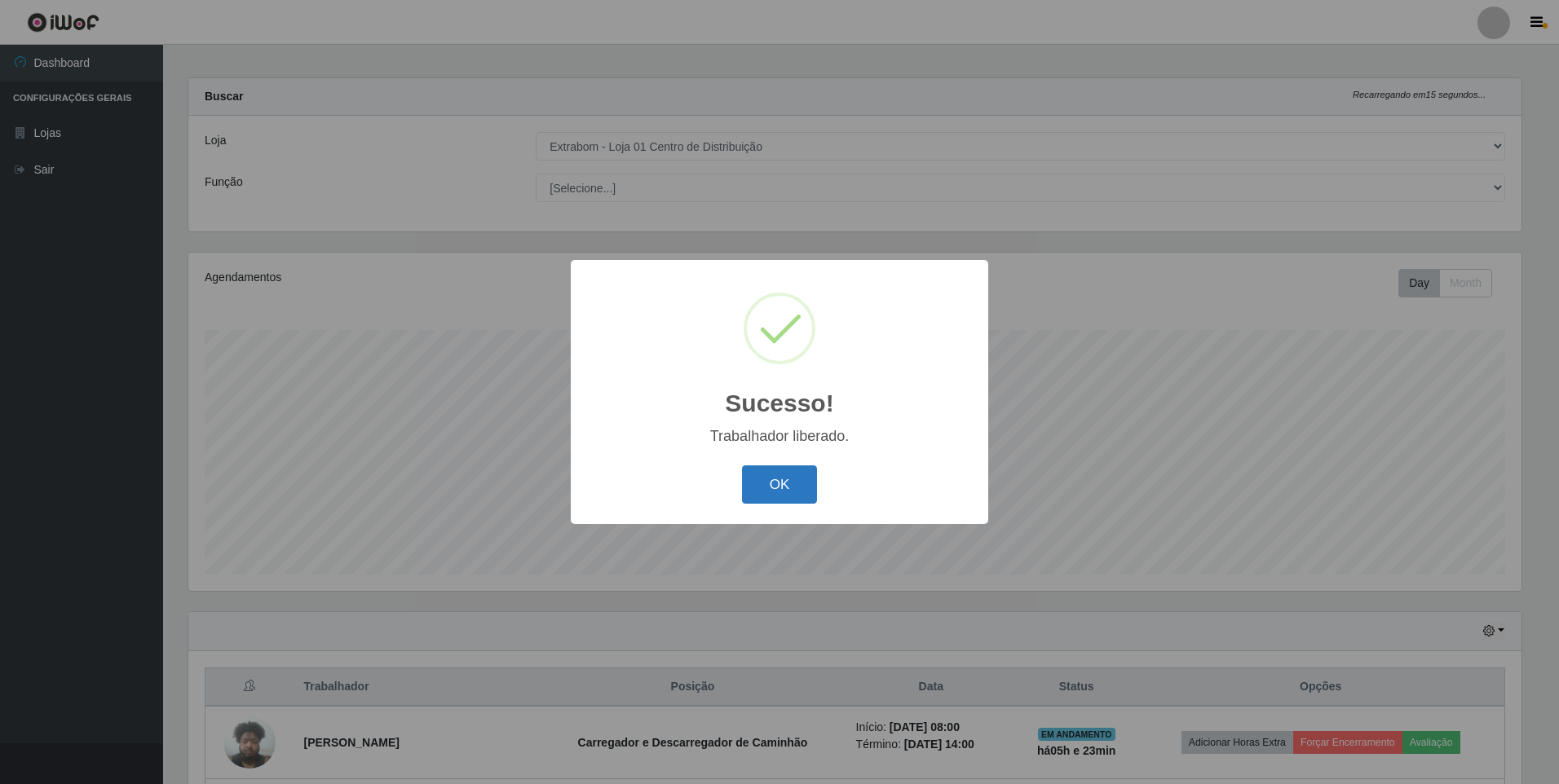
click at [803, 482] on button "OK" at bounding box center [780, 484] width 76 height 38
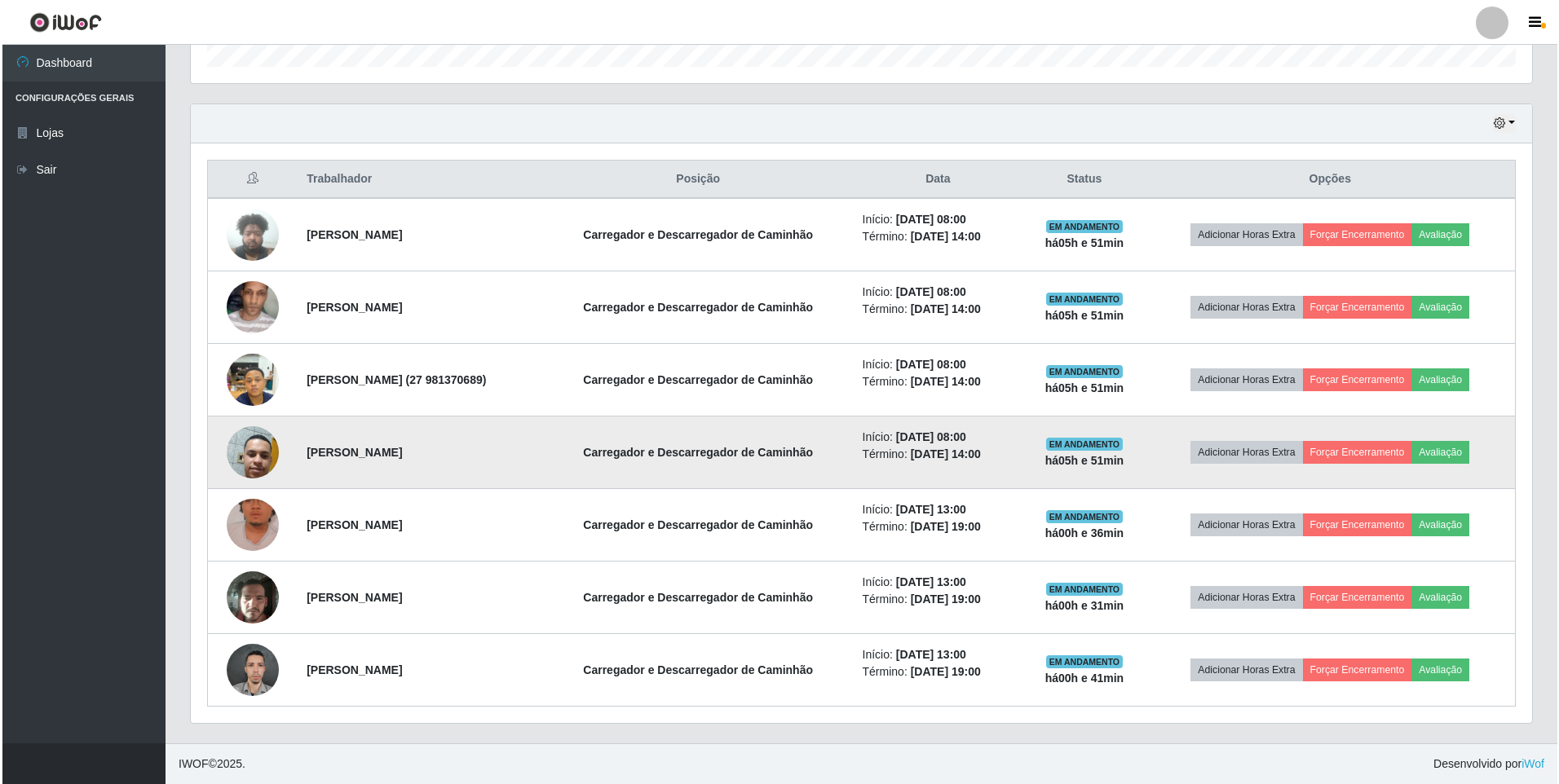
scroll to position [434, 0]
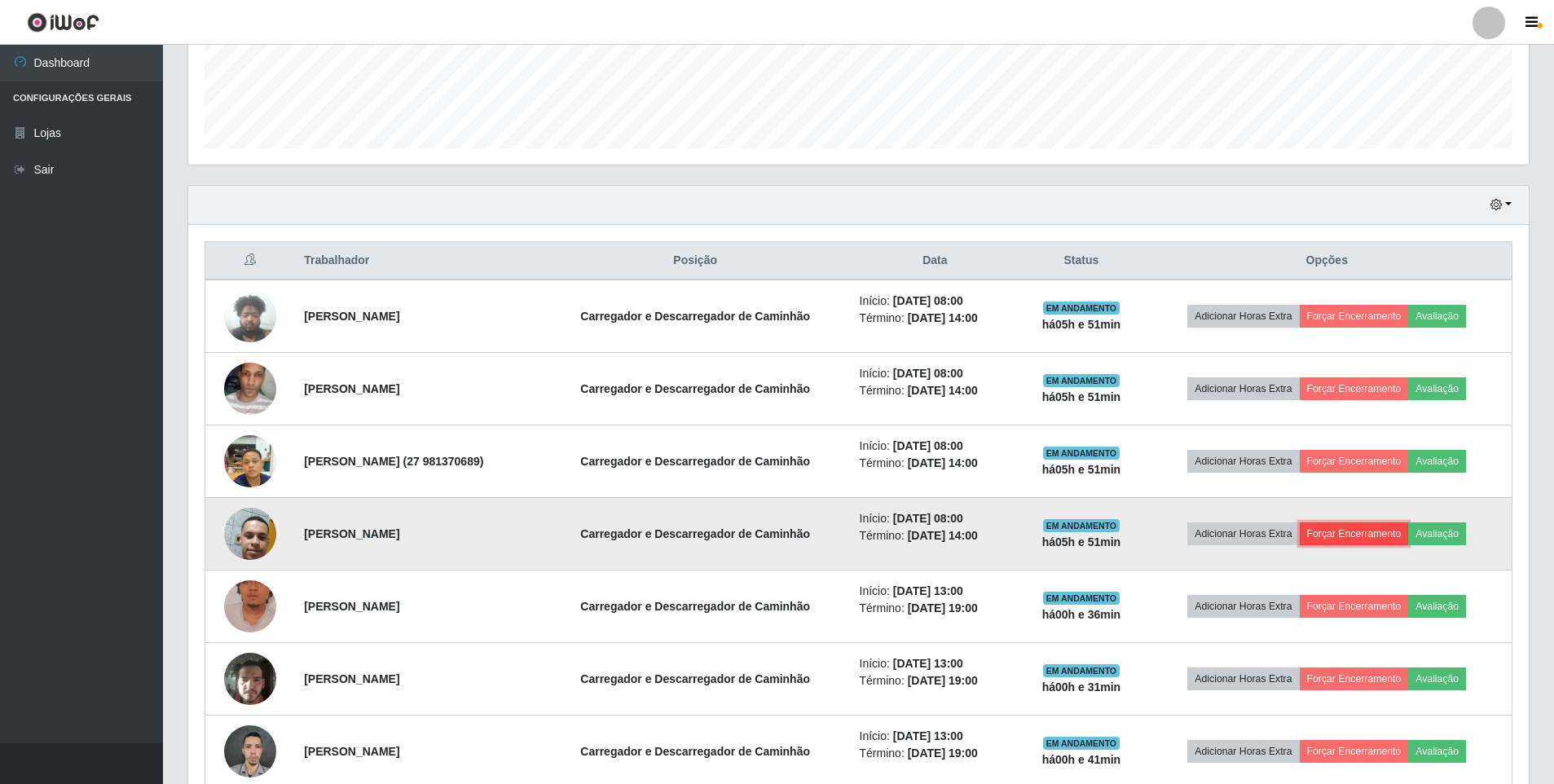
click at [1364, 538] on button "Forçar Encerramento" at bounding box center [1354, 533] width 109 height 22
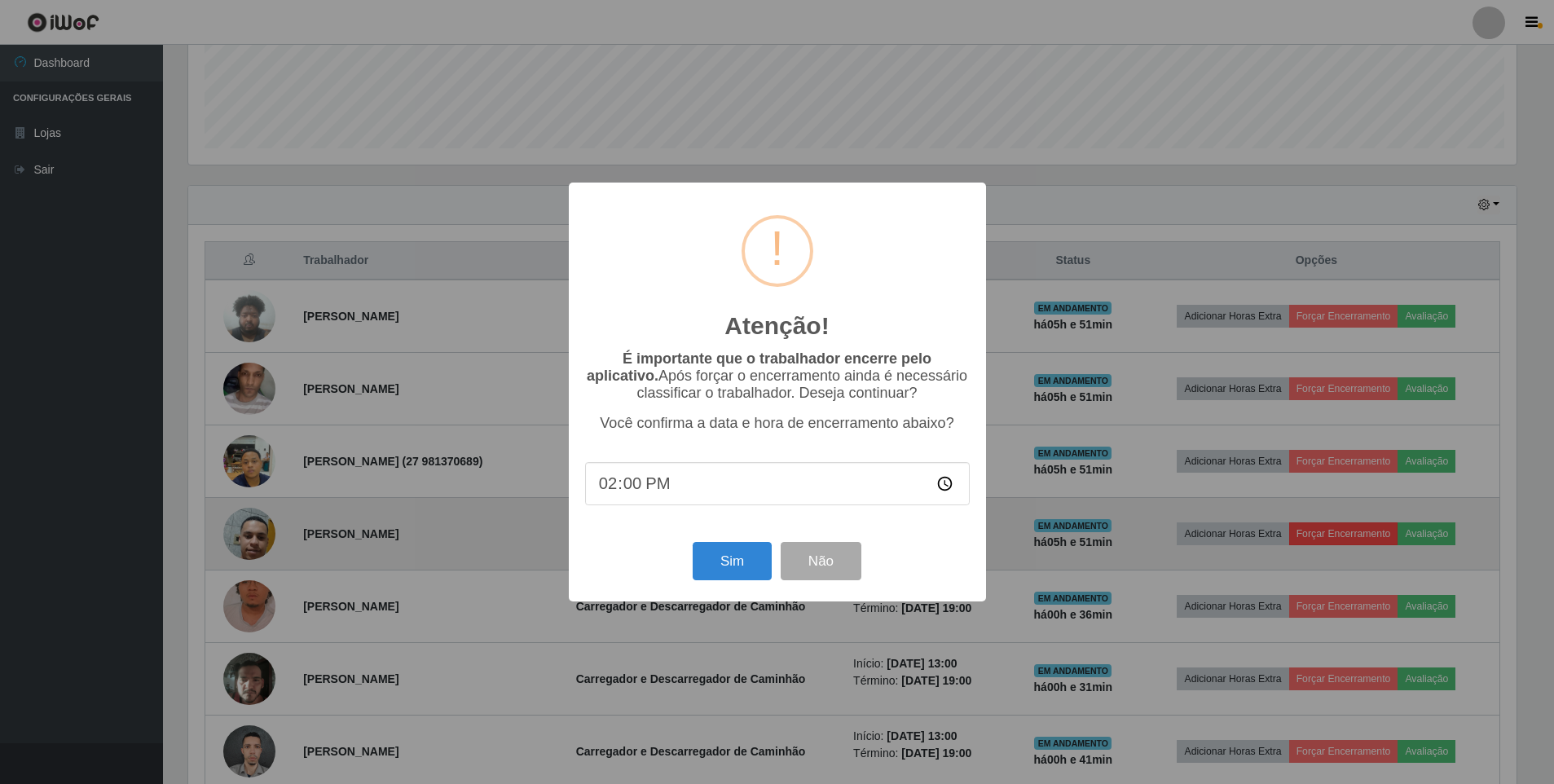
scroll to position [338, 1333]
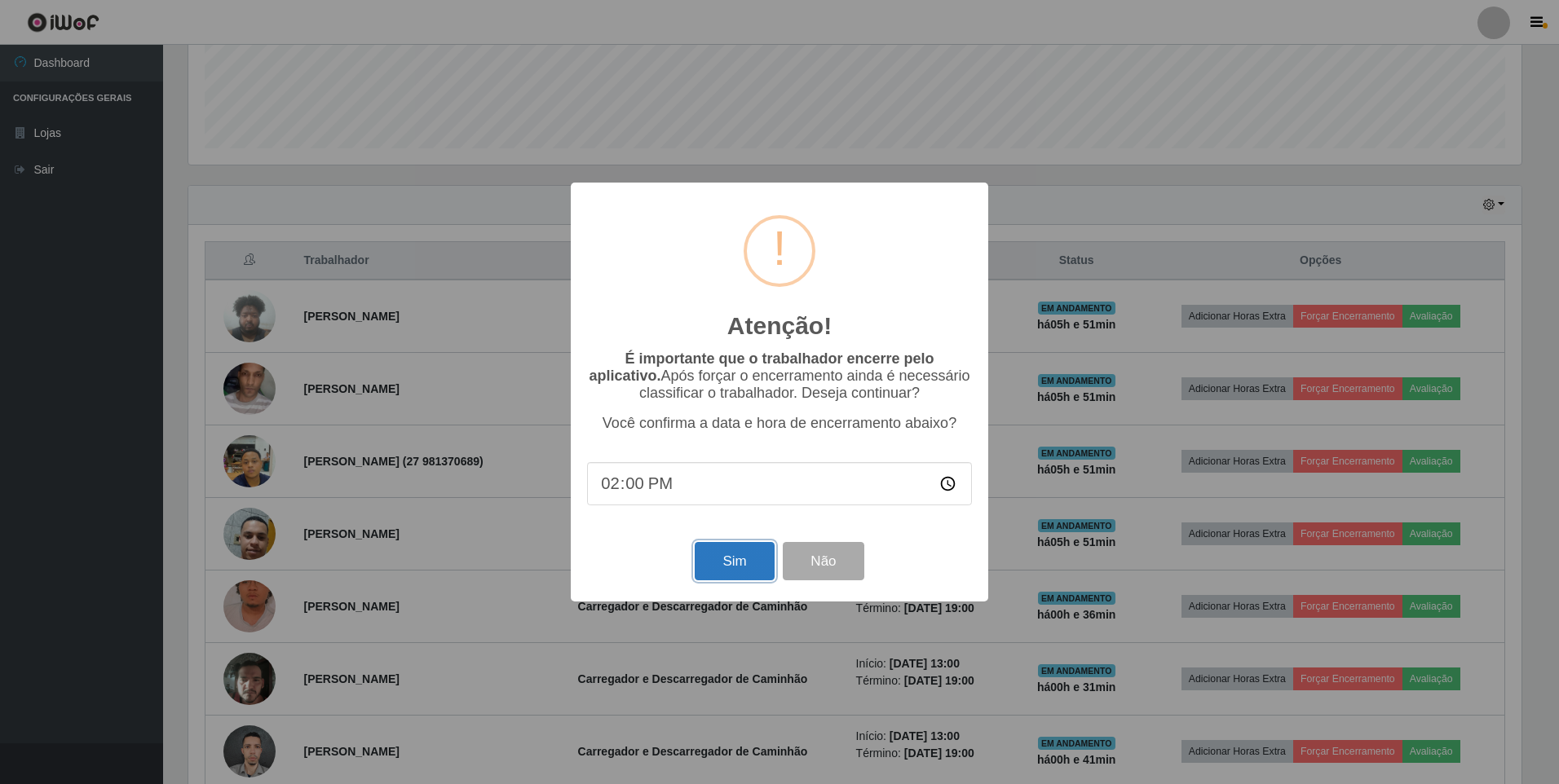
click at [730, 564] on button "Sim" at bounding box center [734, 561] width 79 height 38
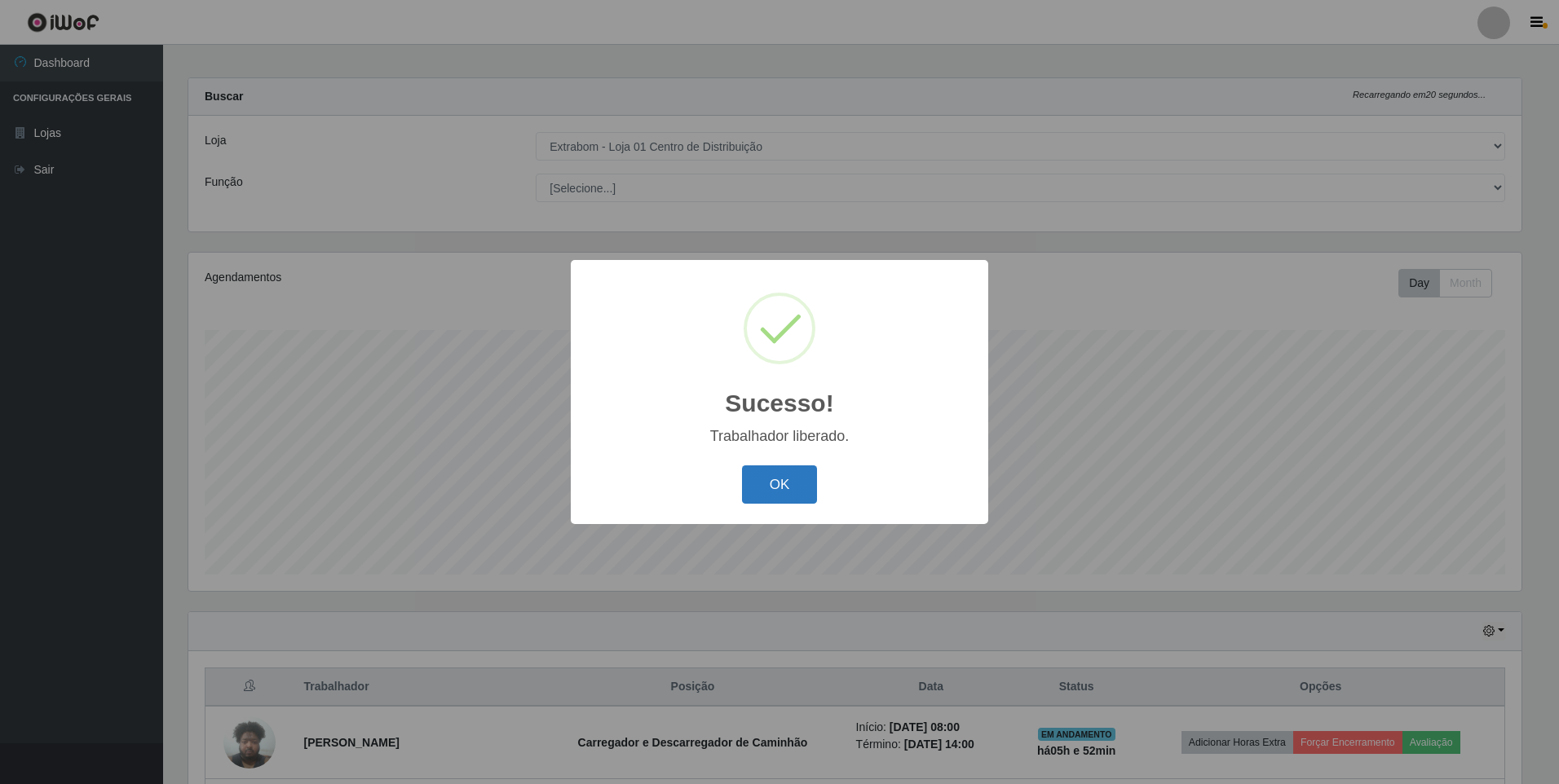
drag, startPoint x: 763, startPoint y: 477, endPoint x: 755, endPoint y: 481, distance: 8.9
click at [765, 477] on button "OK" at bounding box center [780, 484] width 76 height 38
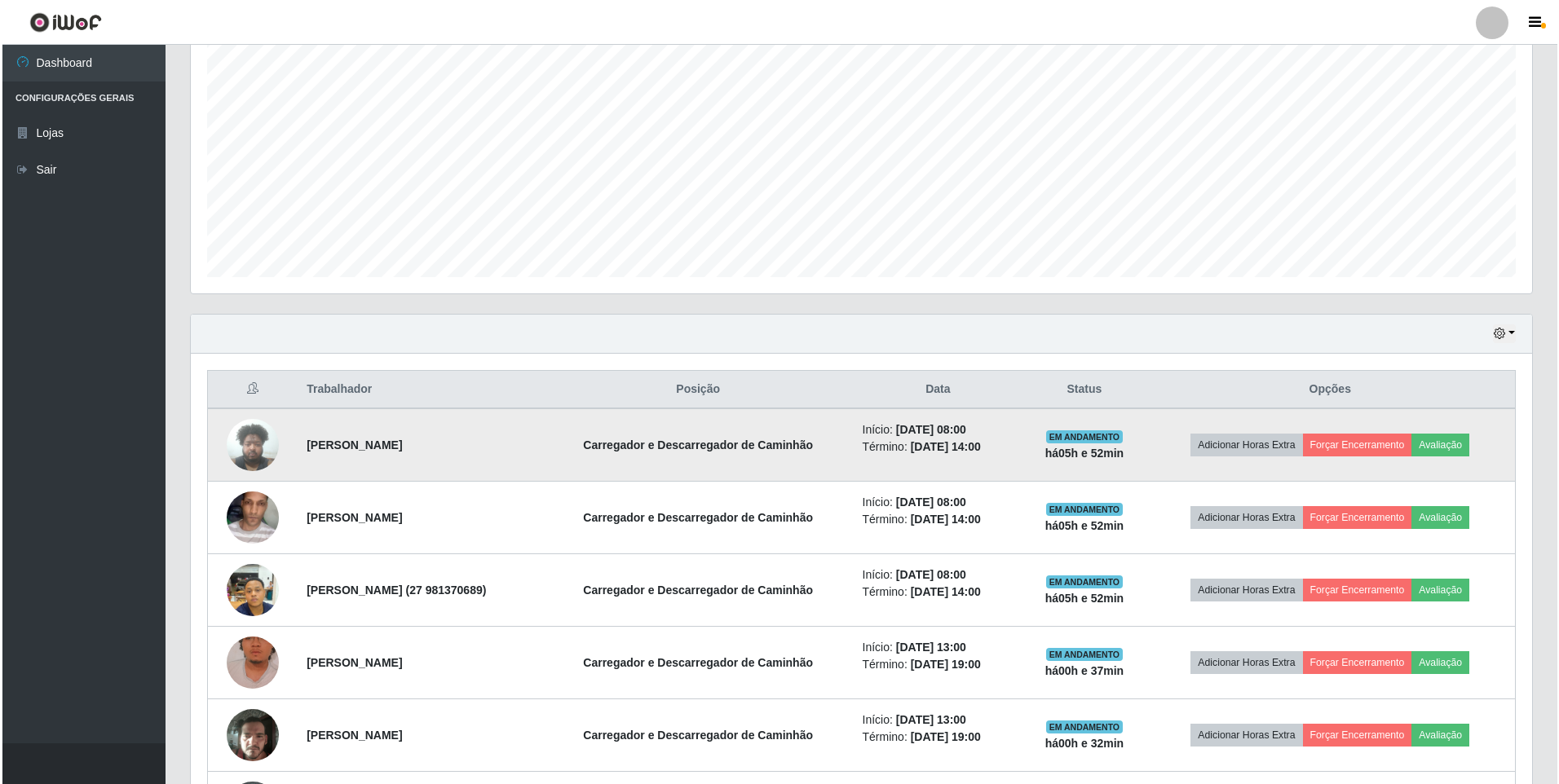
scroll to position [334, 0]
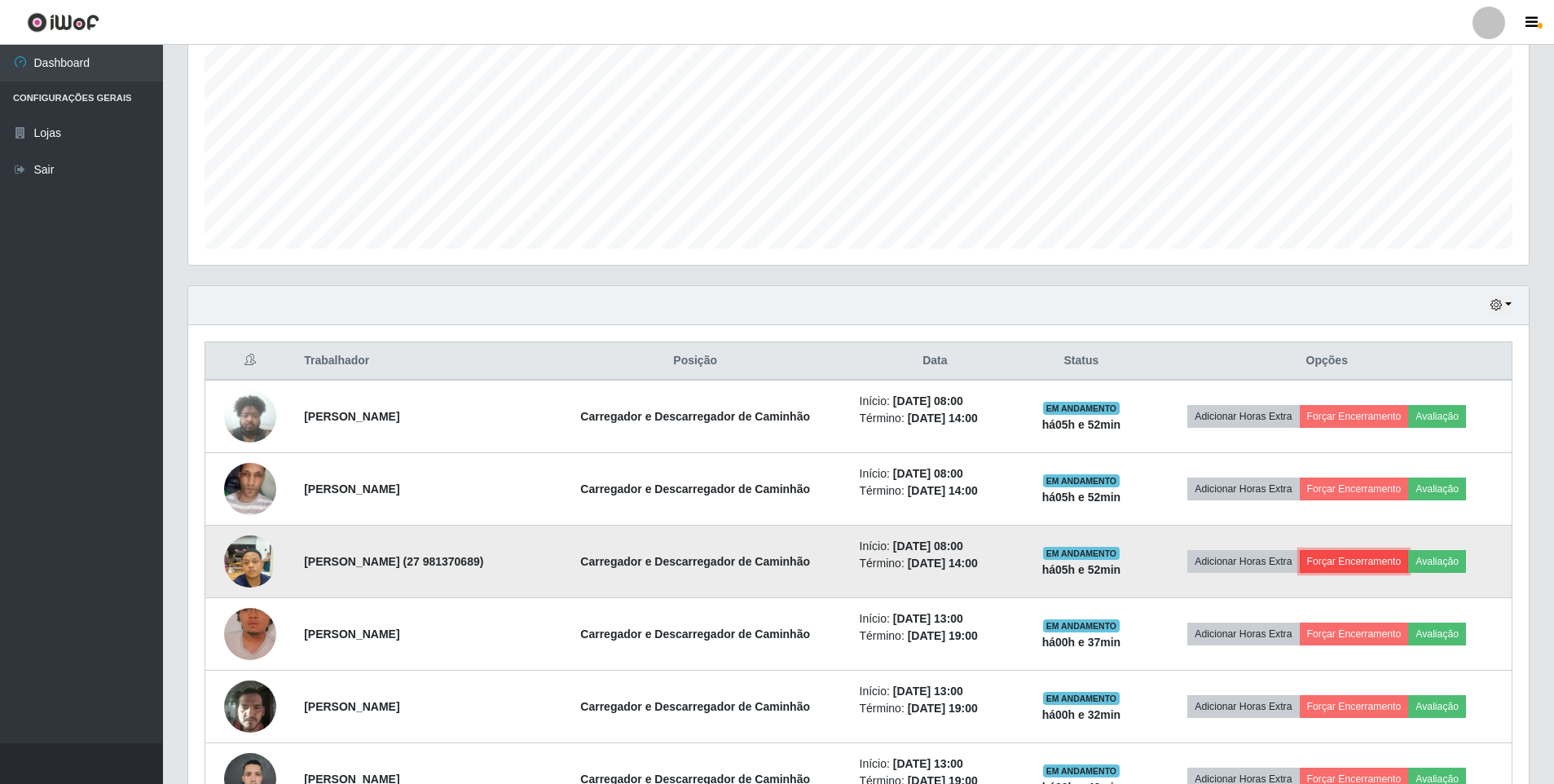
click at [1343, 562] on button "Forçar Encerramento" at bounding box center [1354, 561] width 109 height 22
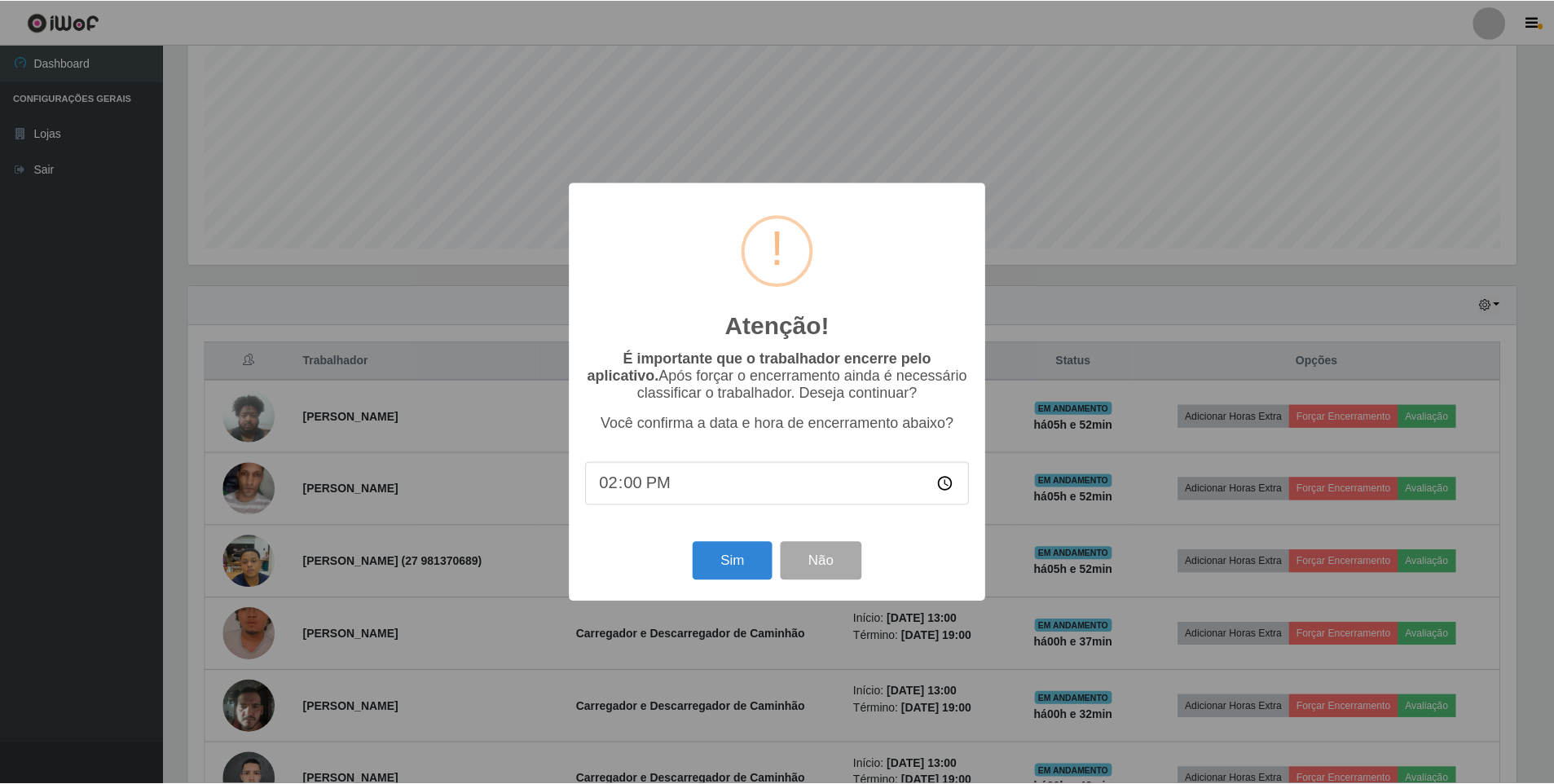
scroll to position [338, 1333]
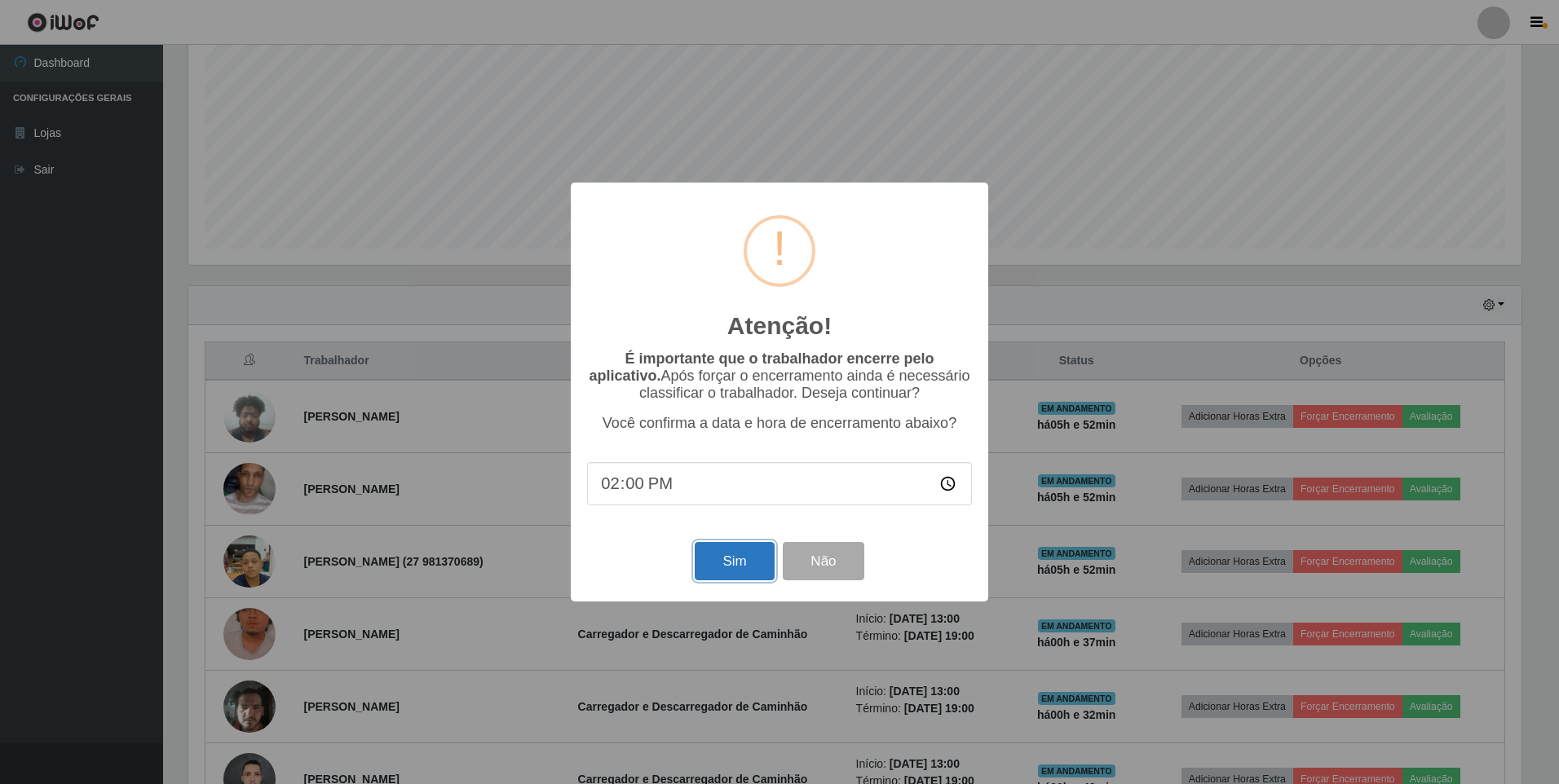
click at [735, 577] on button "Sim" at bounding box center [734, 561] width 79 height 38
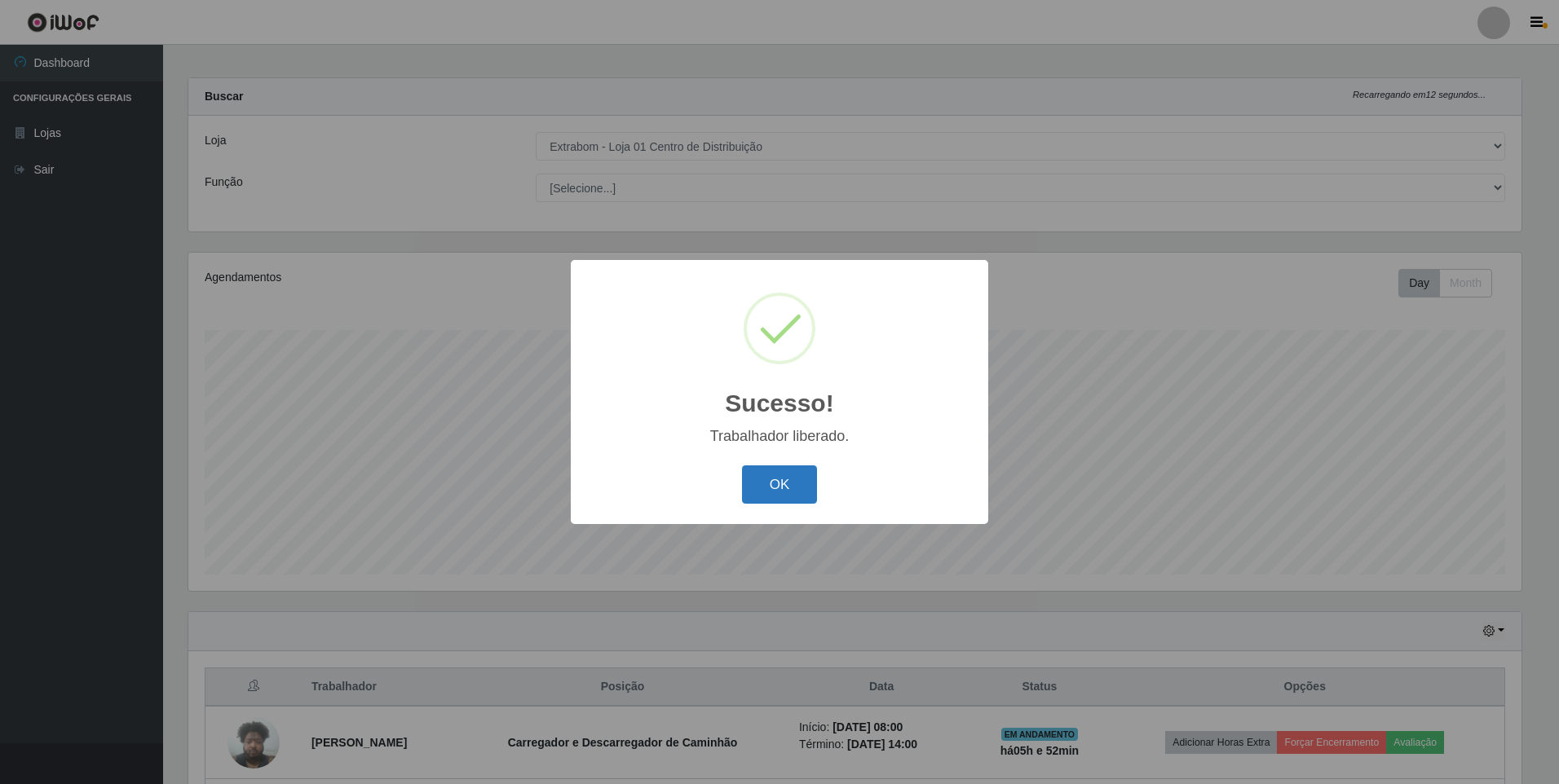
click at [805, 490] on button "OK" at bounding box center [780, 484] width 76 height 38
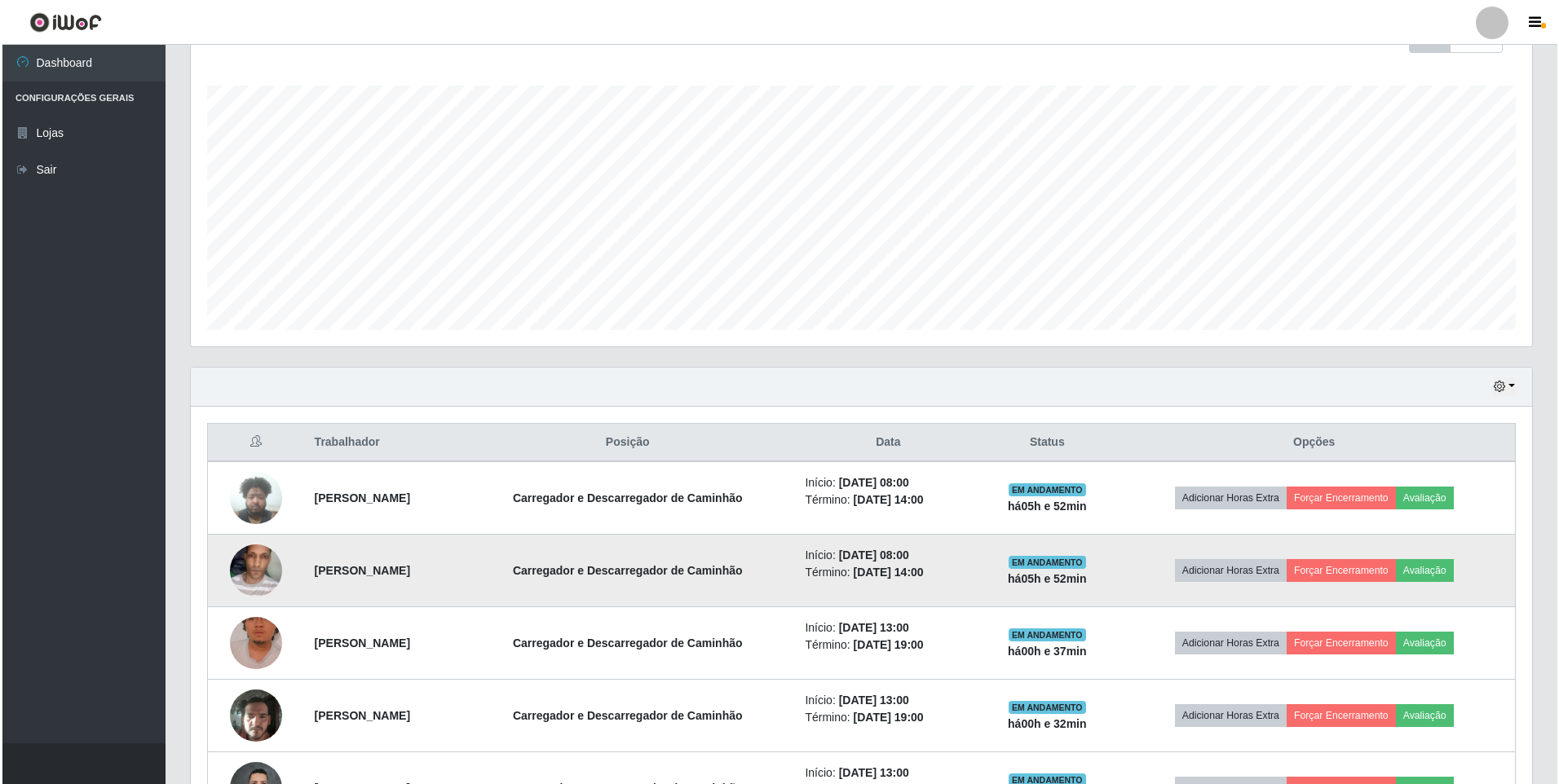
scroll to position [334, 0]
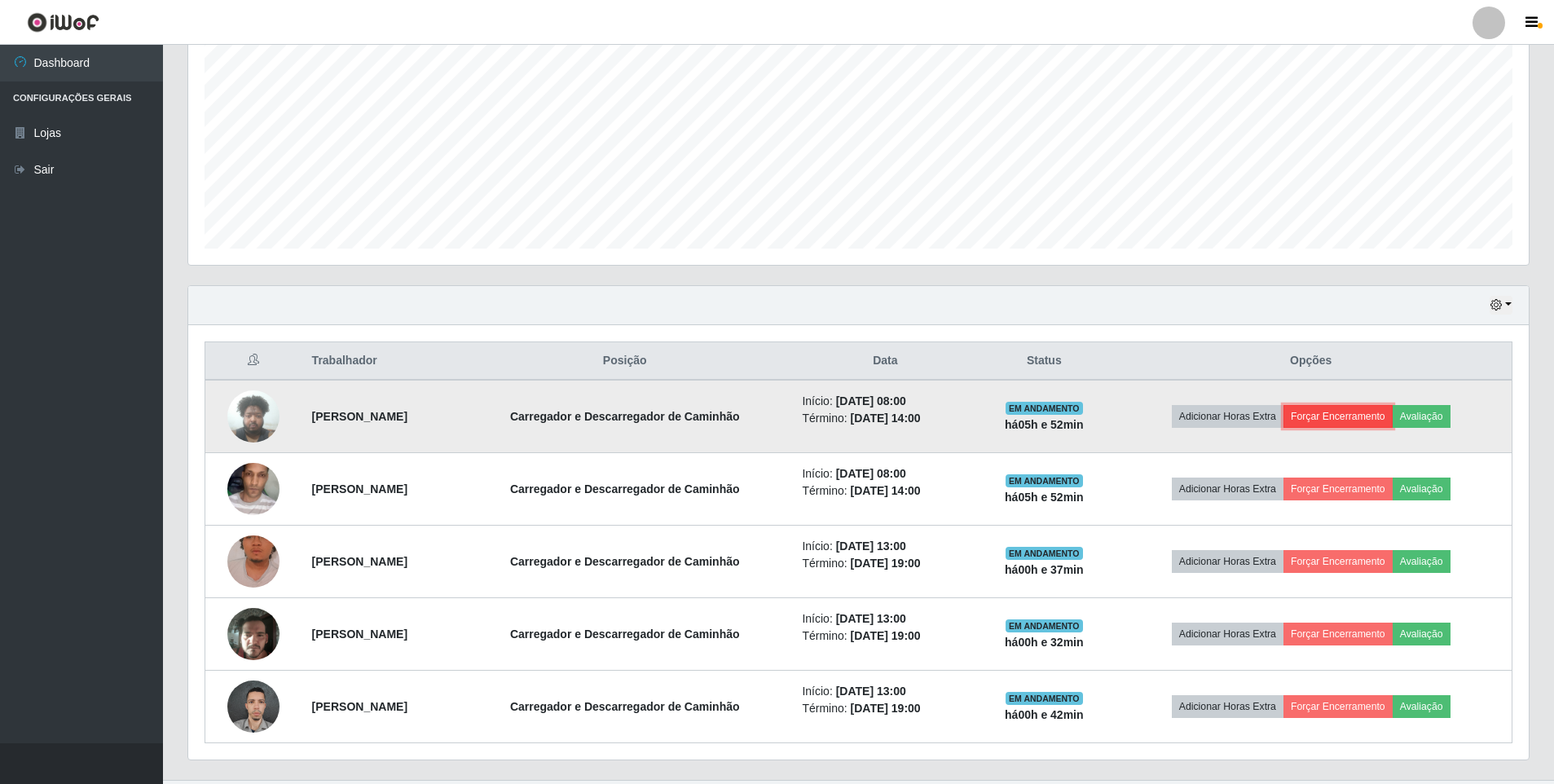
click at [1366, 412] on button "Forçar Encerramento" at bounding box center [1338, 416] width 109 height 22
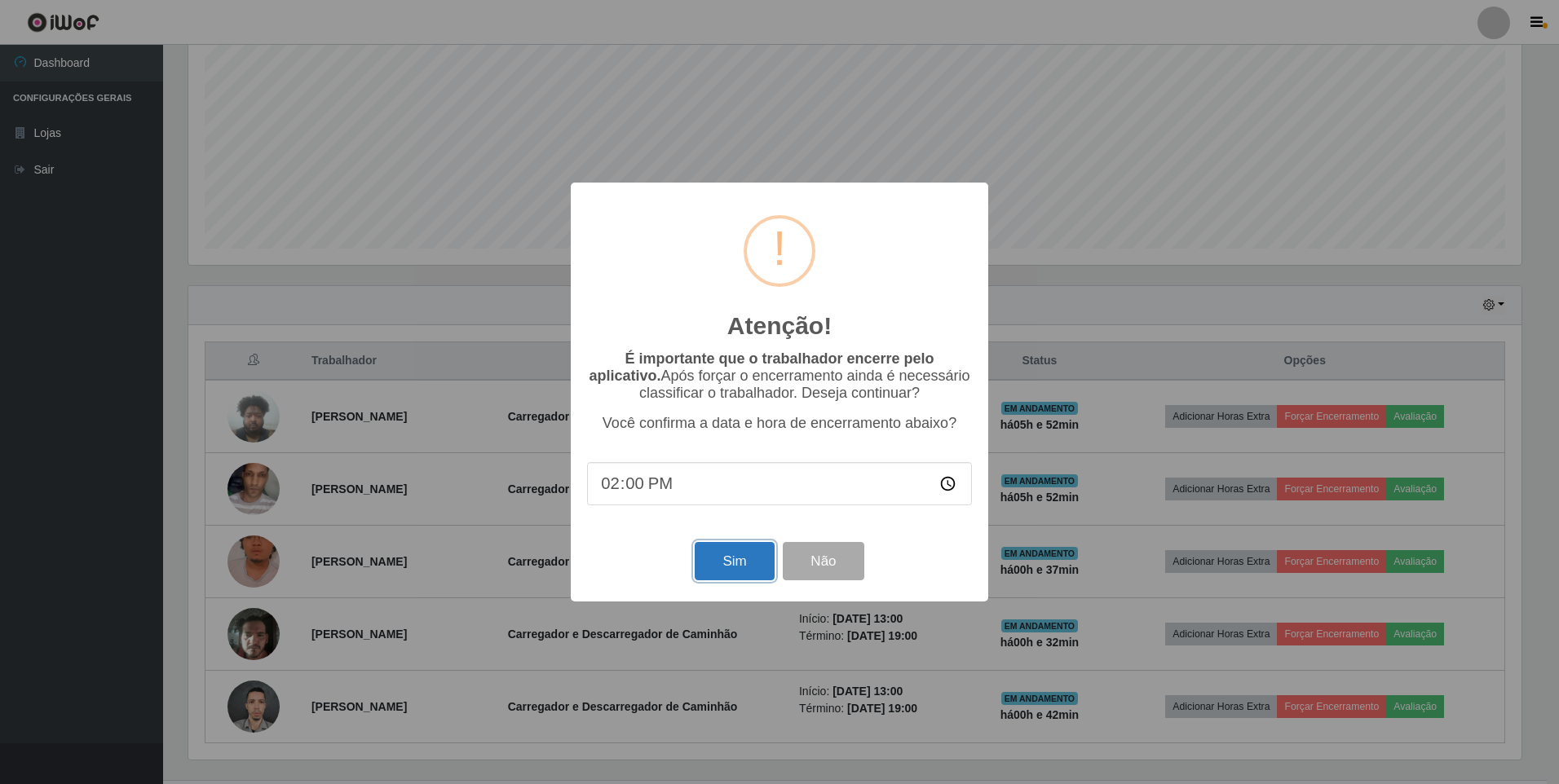
click at [732, 575] on button "Sim" at bounding box center [734, 561] width 79 height 38
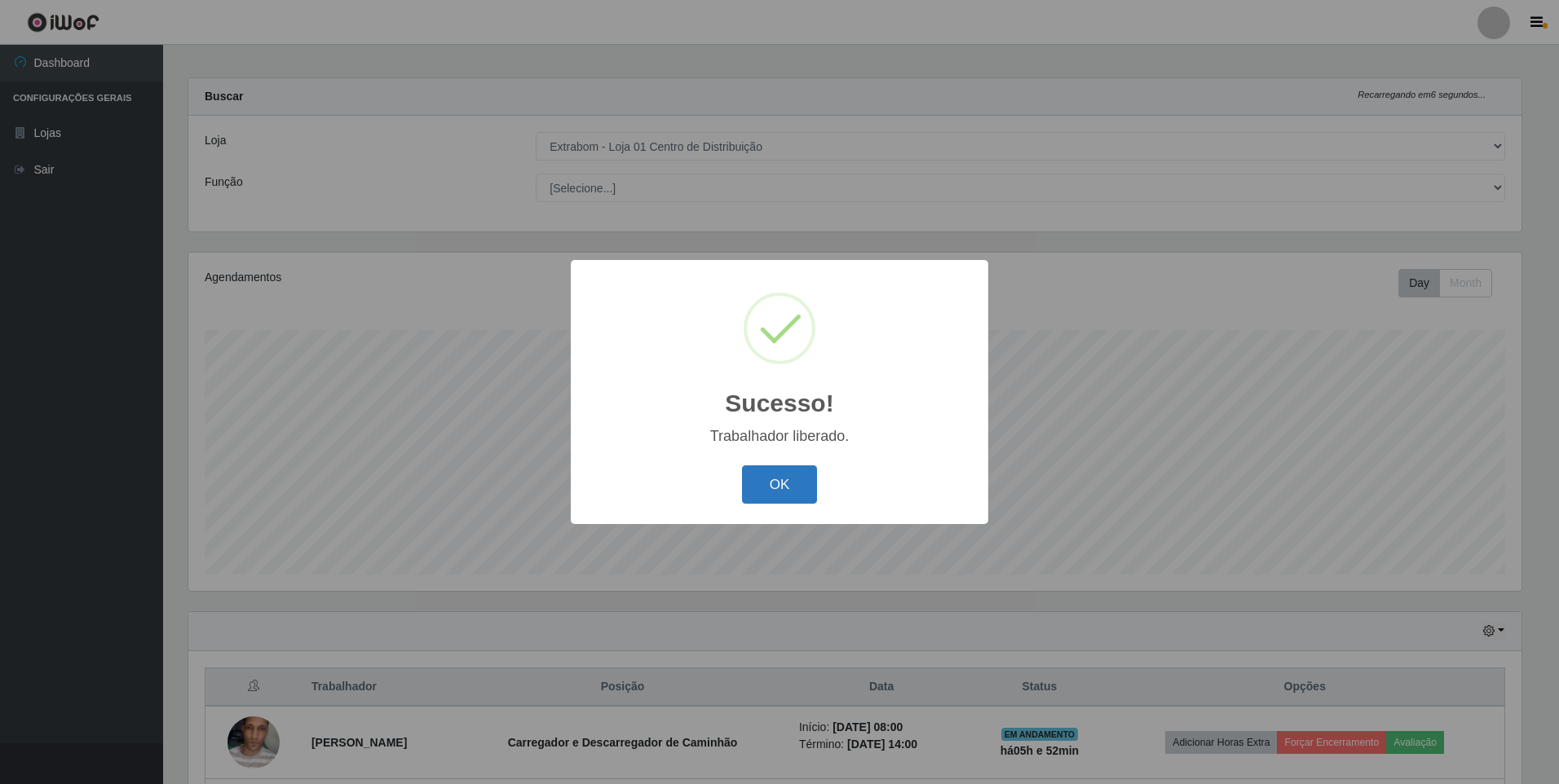
click at [770, 474] on button "OK" at bounding box center [780, 484] width 76 height 38
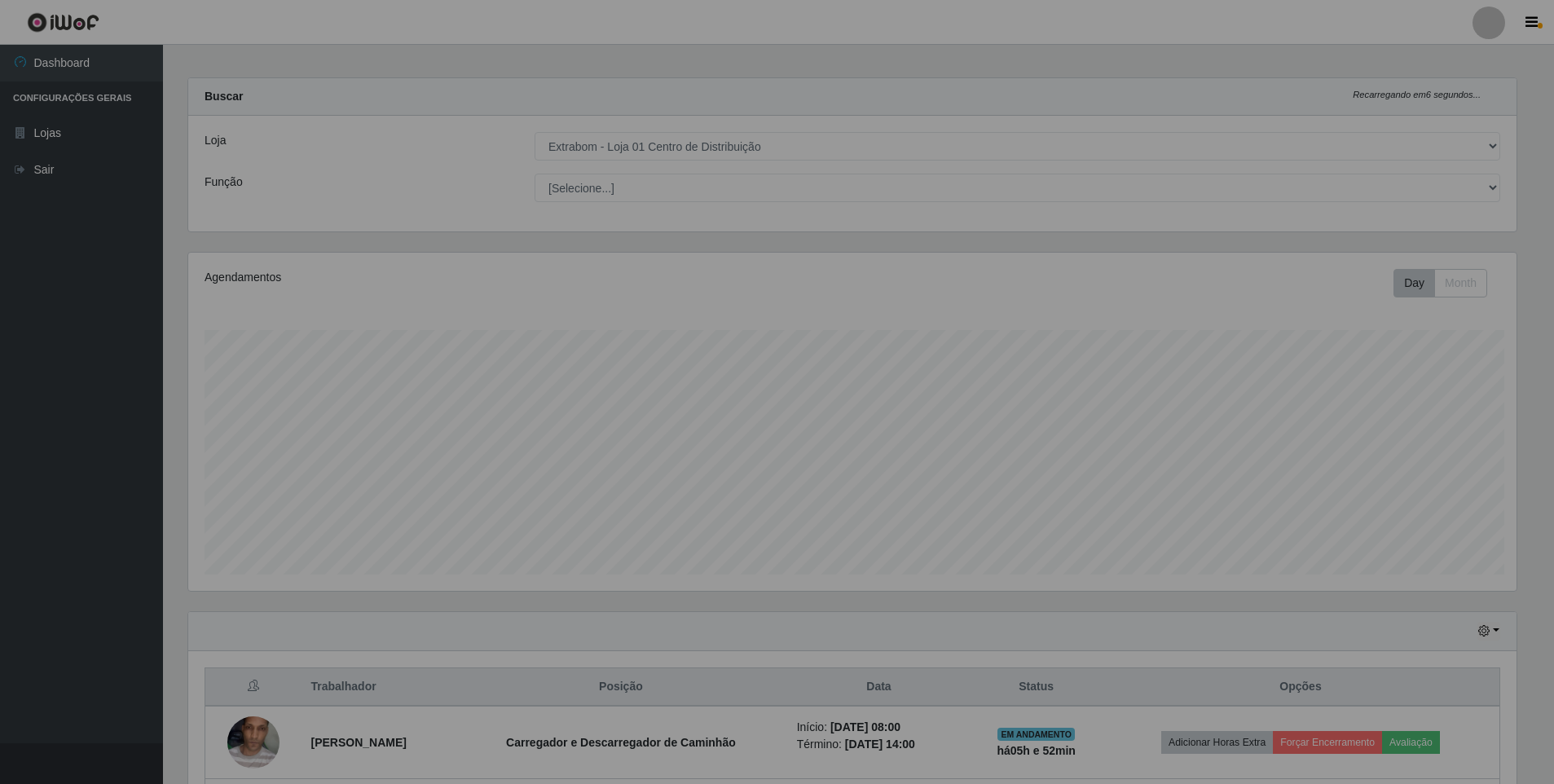
scroll to position [0, 0]
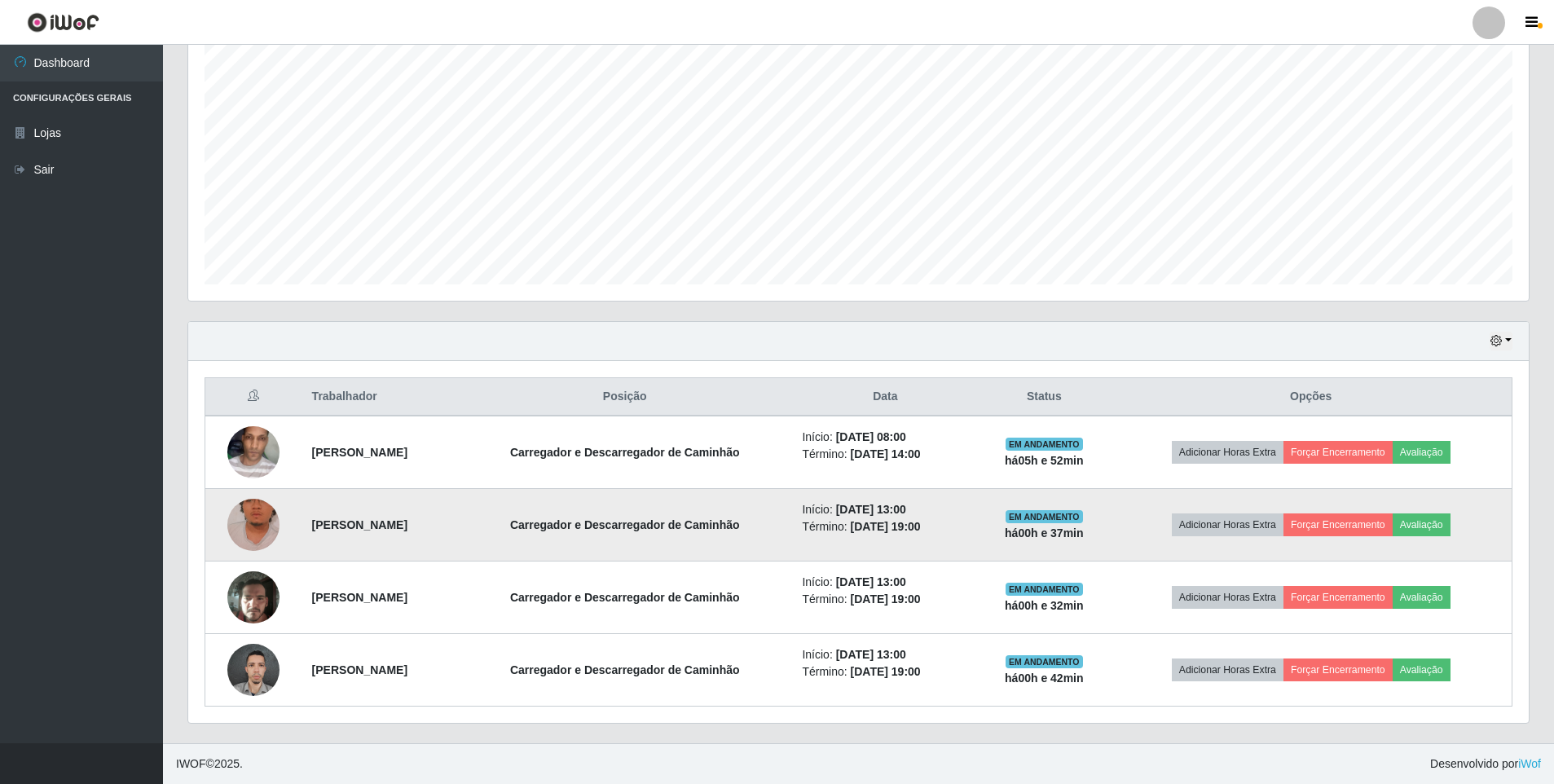
drag, startPoint x: 261, startPoint y: 511, endPoint x: 245, endPoint y: 512, distance: 16.0
click at [245, 512] on img at bounding box center [253, 525] width 52 height 93
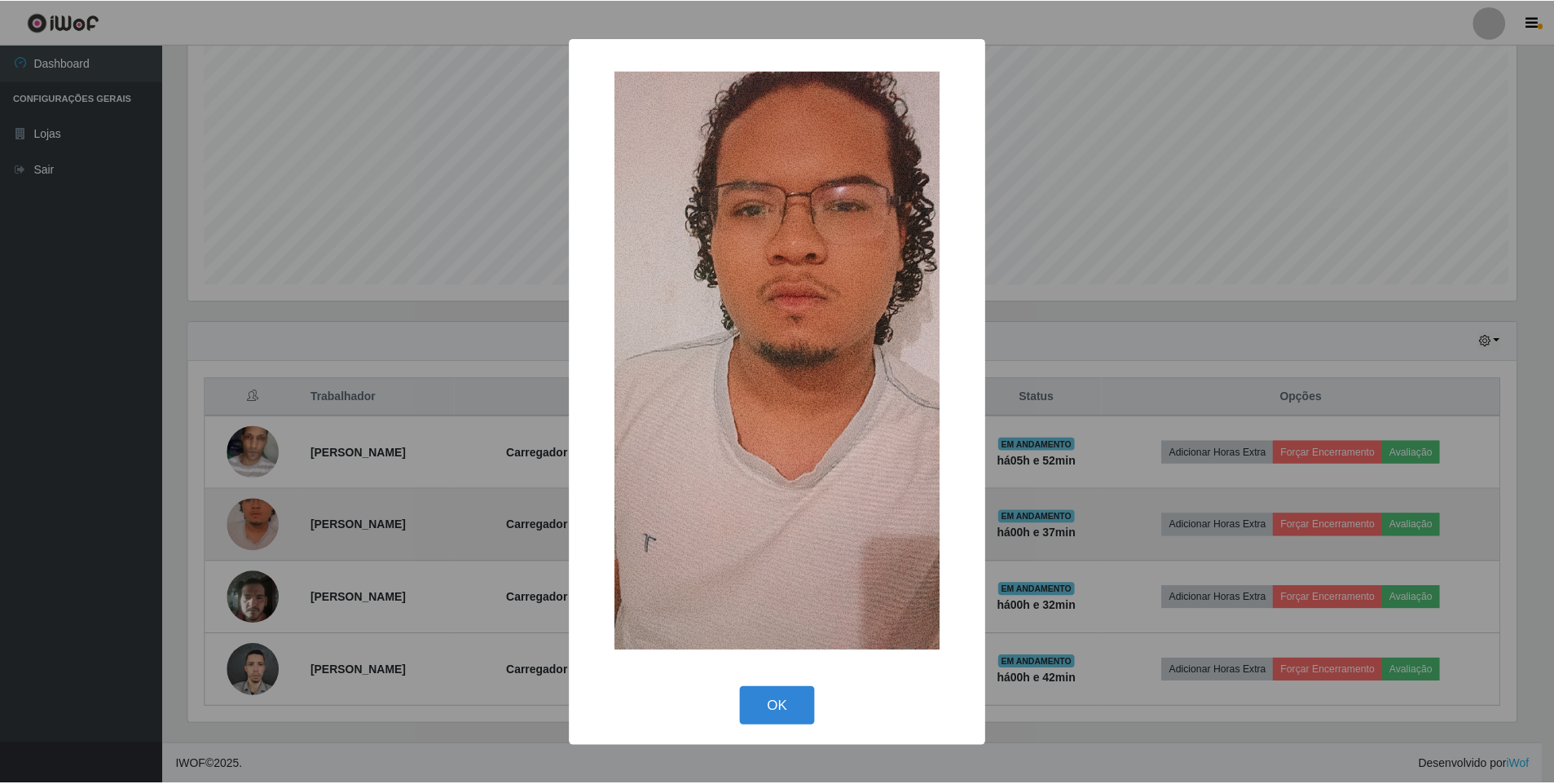
scroll to position [338, 1333]
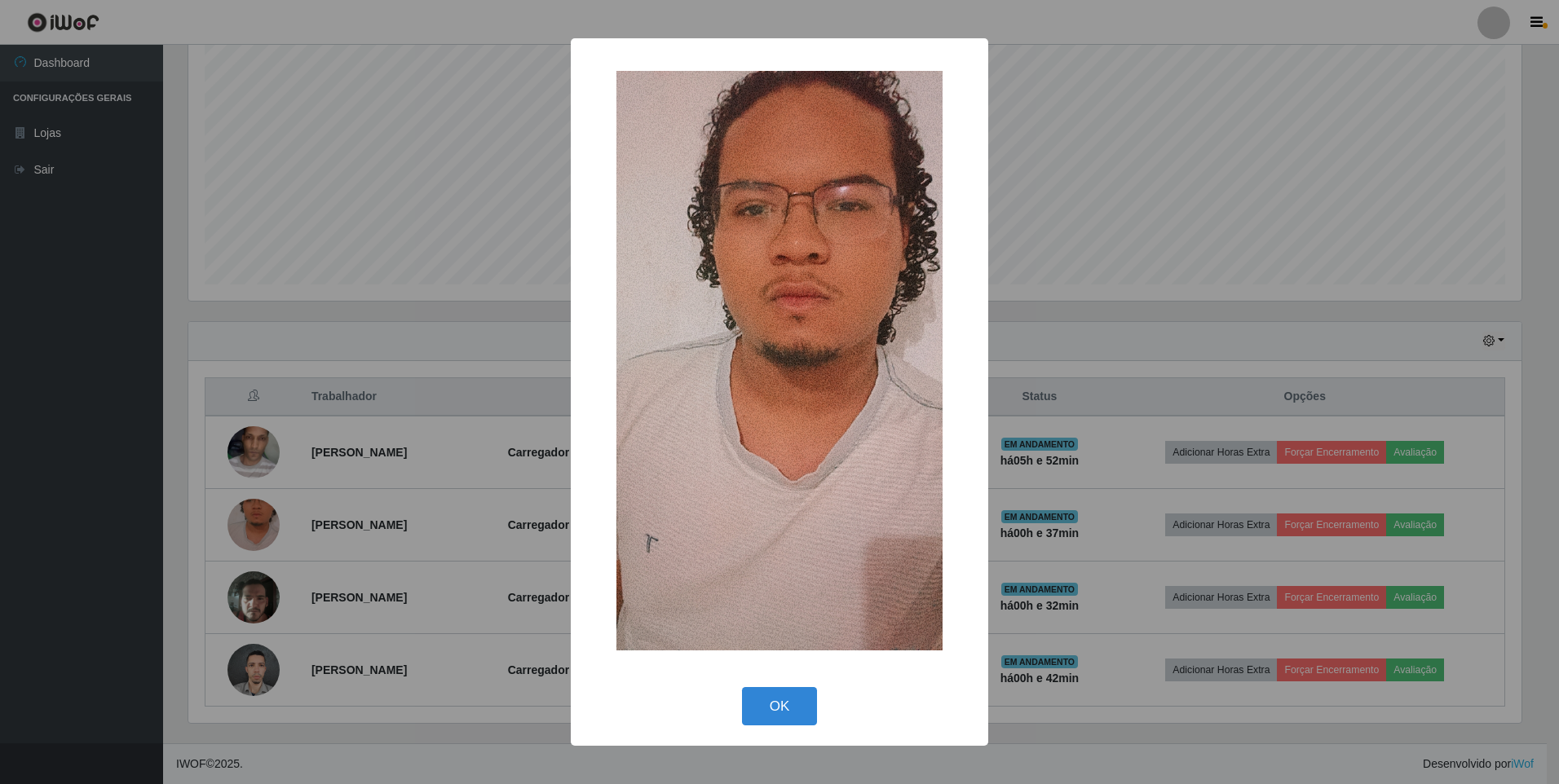
click at [251, 510] on div "× OK Cancel" at bounding box center [780, 392] width 1559 height 784
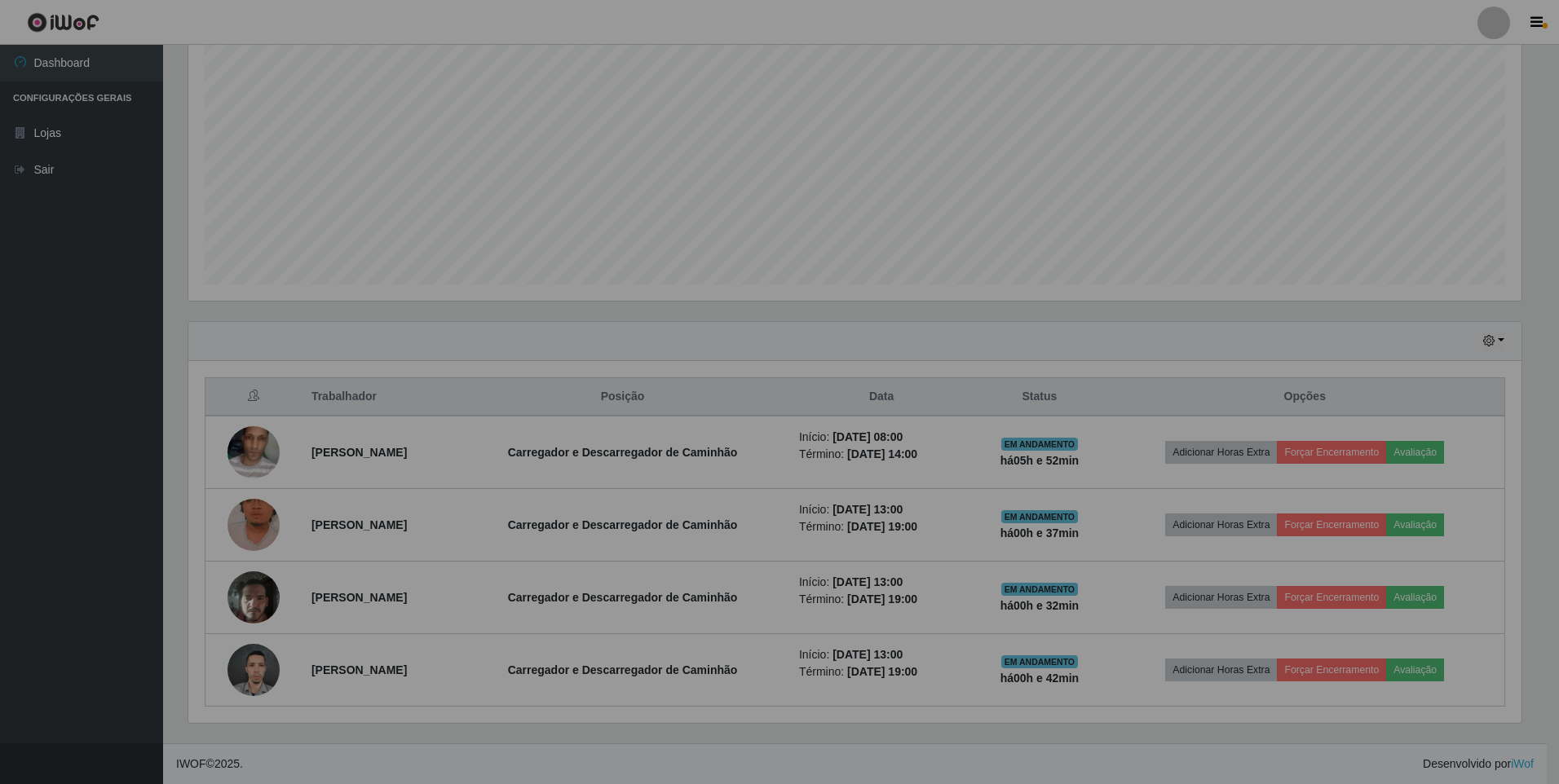
scroll to position [338, 1342]
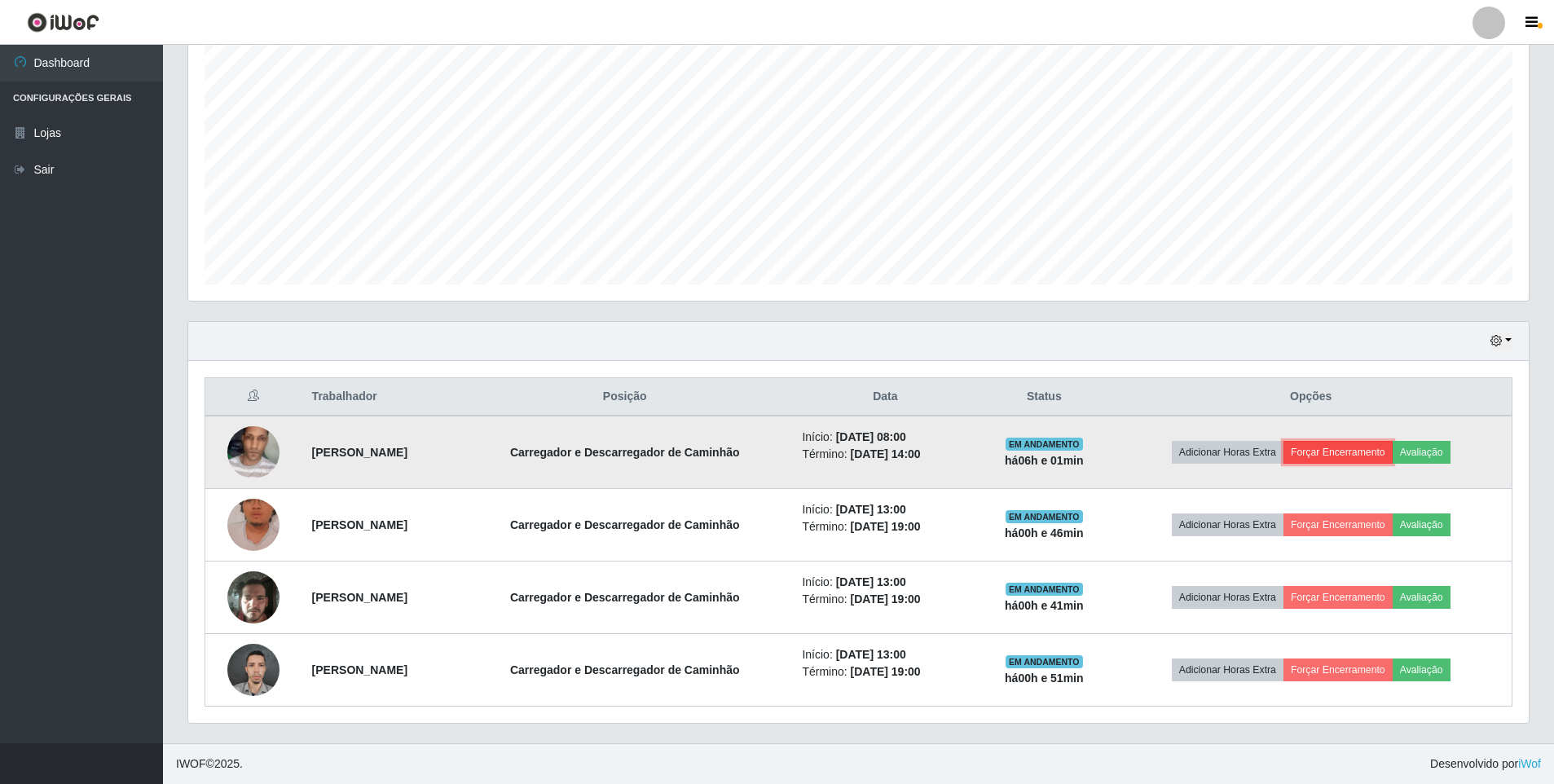
click at [1370, 454] on button "Forçar Encerramento" at bounding box center [1338, 452] width 109 height 22
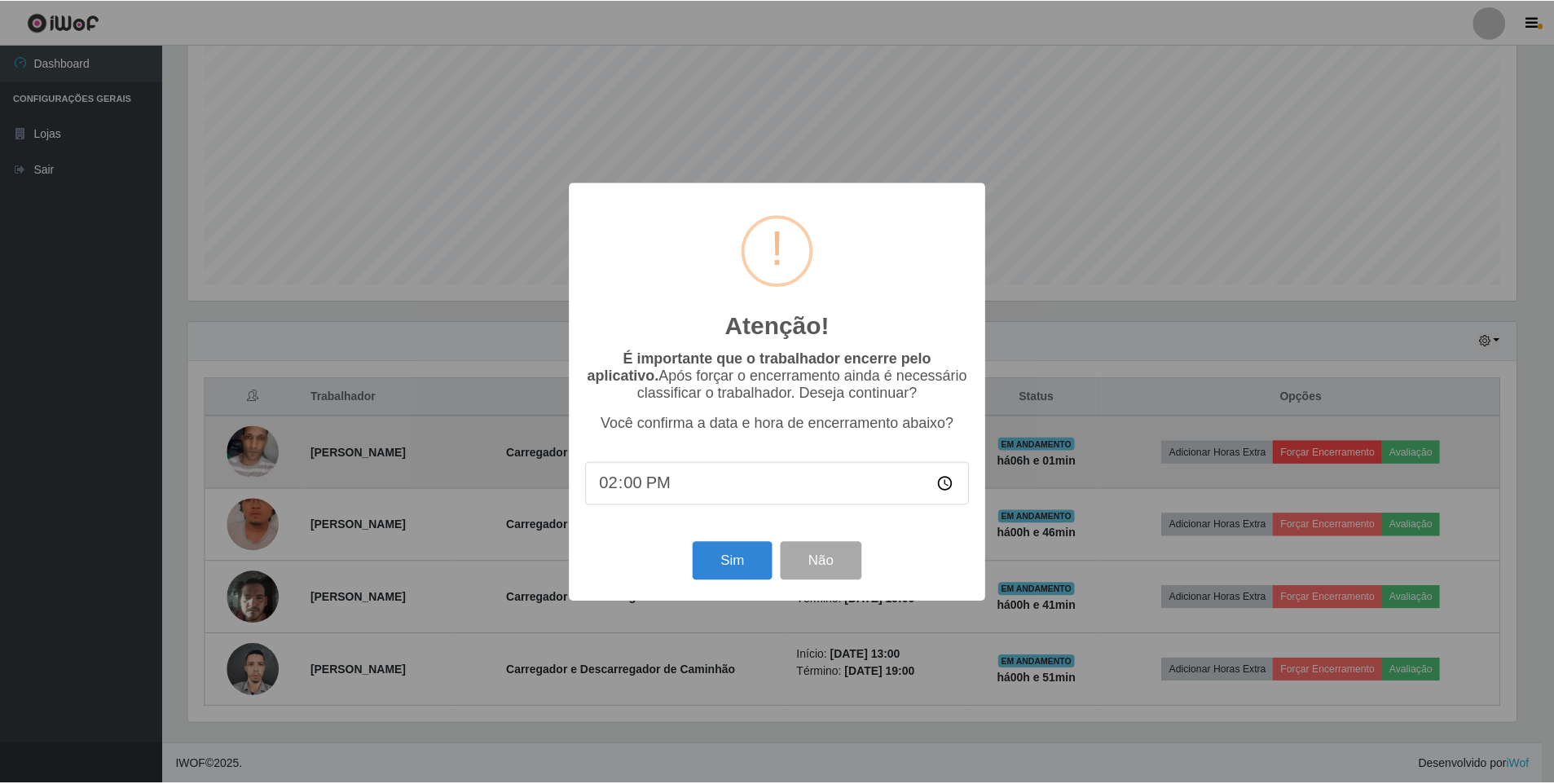
scroll to position [338, 1333]
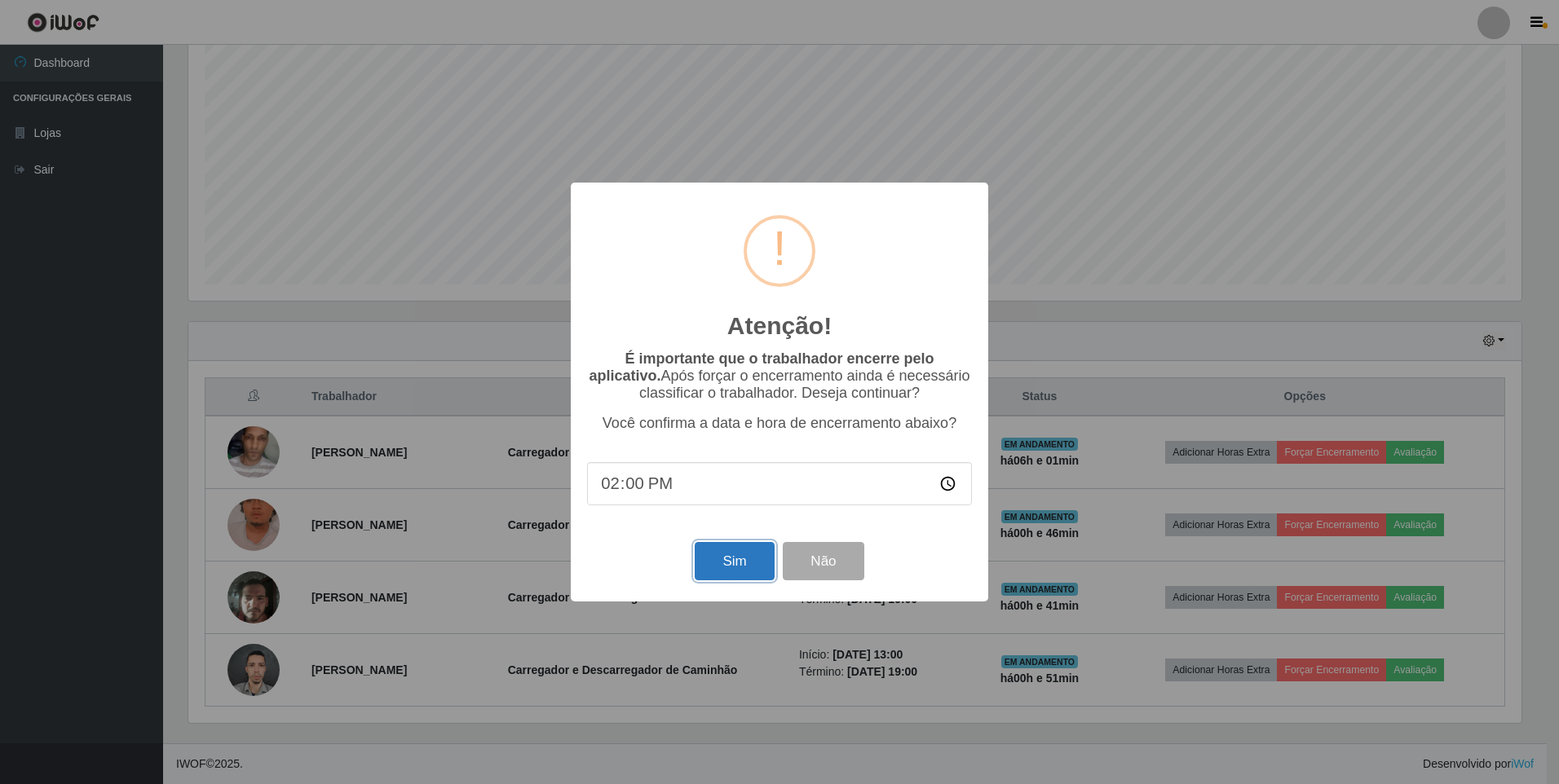
click at [739, 560] on button "Sim" at bounding box center [734, 561] width 79 height 38
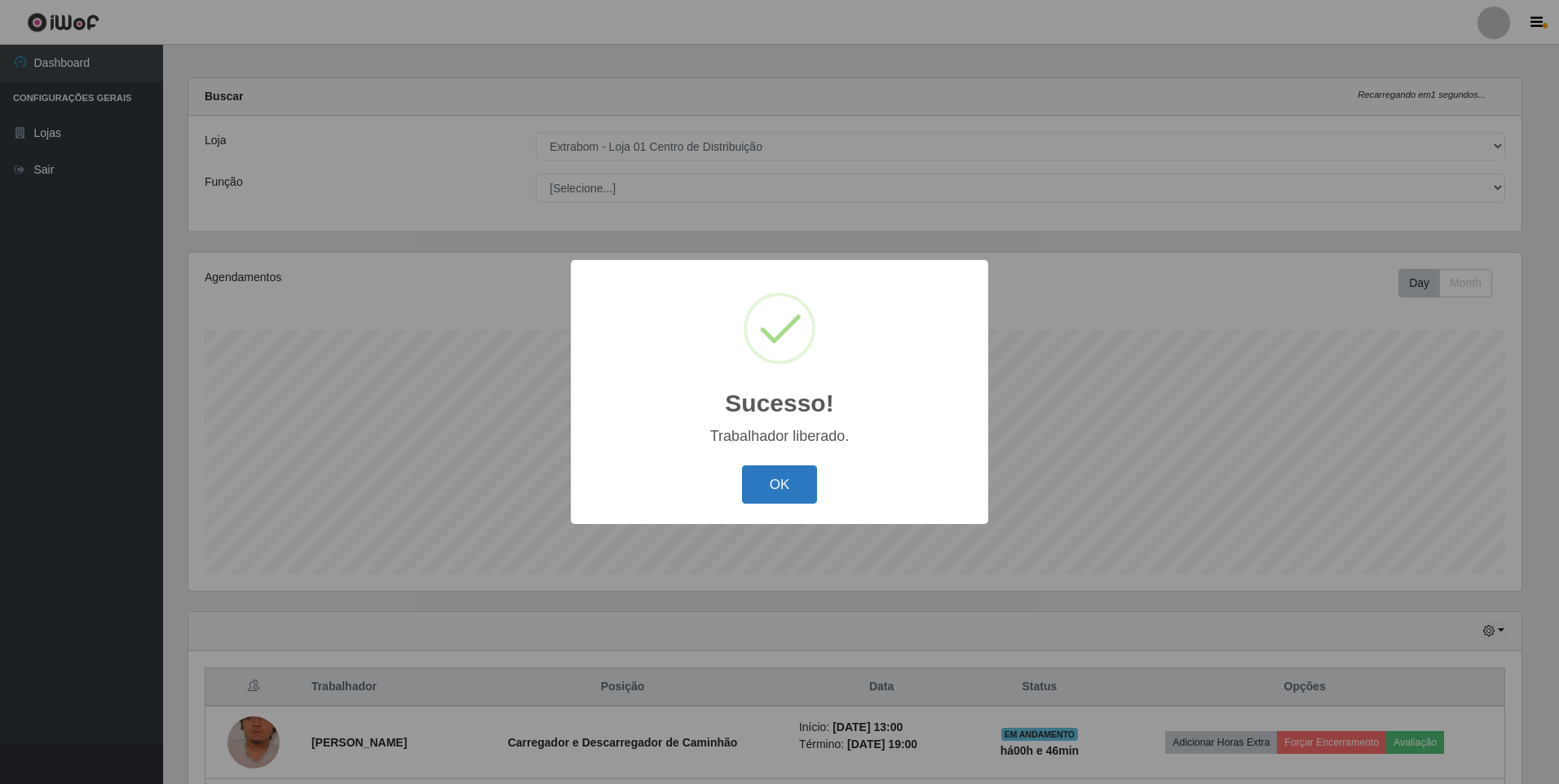
click at [800, 484] on button "OK" at bounding box center [780, 484] width 76 height 38
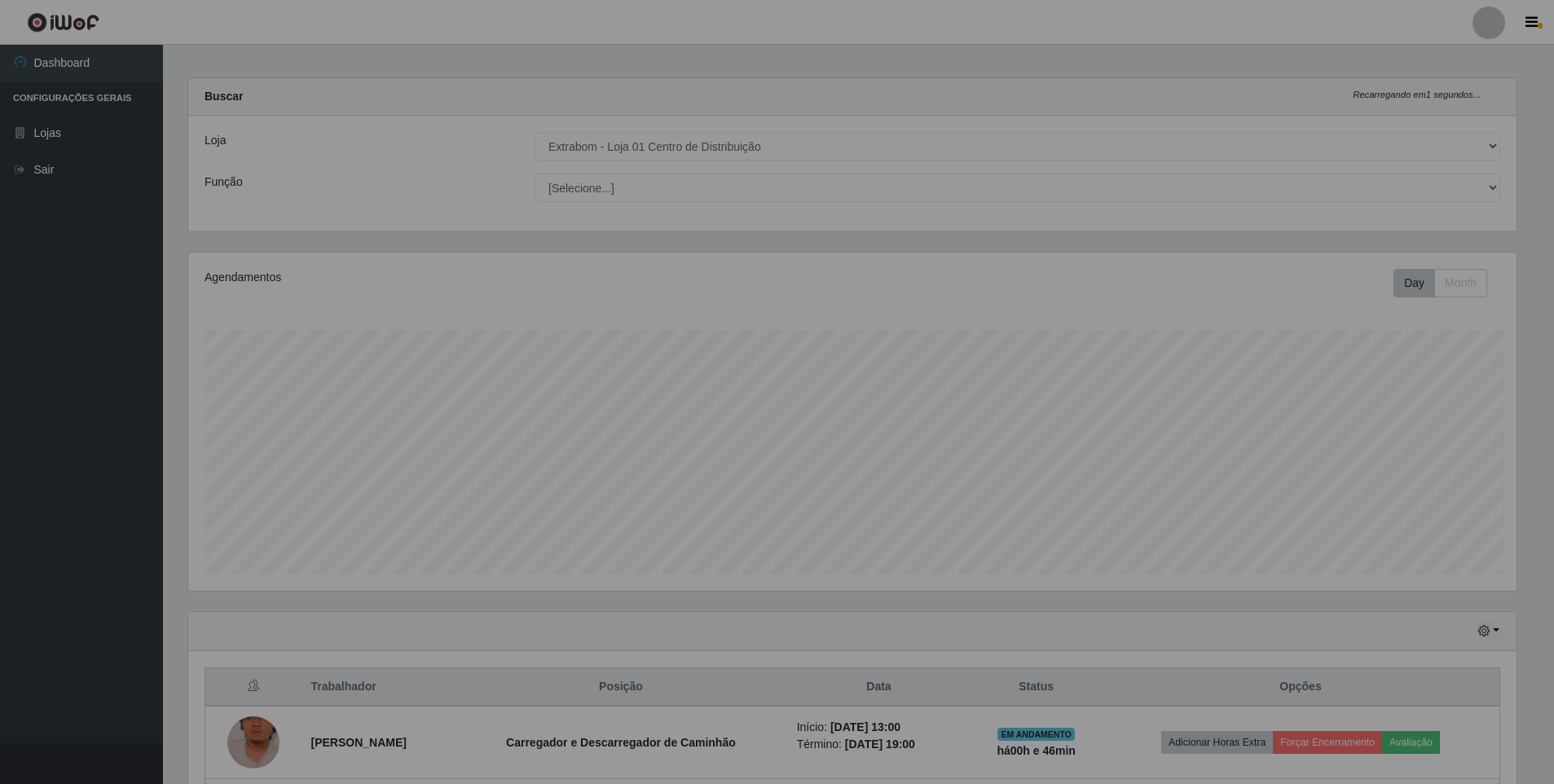
scroll to position [338, 1341]
